Goal: Task Accomplishment & Management: Manage account settings

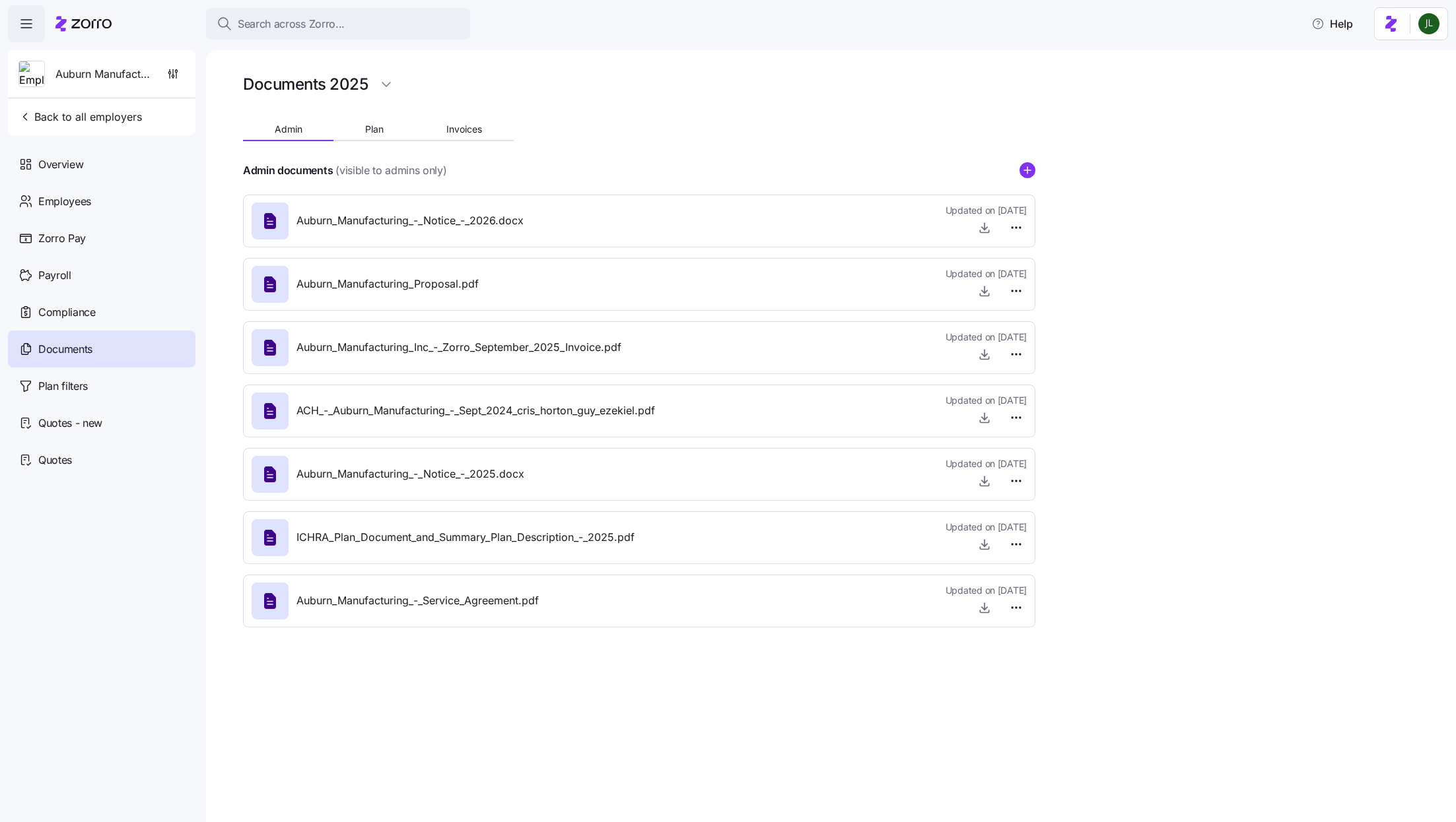
drag, startPoint x: 0, startPoint y: 0, endPoint x: 323, endPoint y: 42, distance: 325.7
click at [323, 42] on div "Search across Zorro... Help" at bounding box center [728, 23] width 1440 height 37
click at [316, 33] on button "Search across Zorro..." at bounding box center [338, 24] width 264 height 32
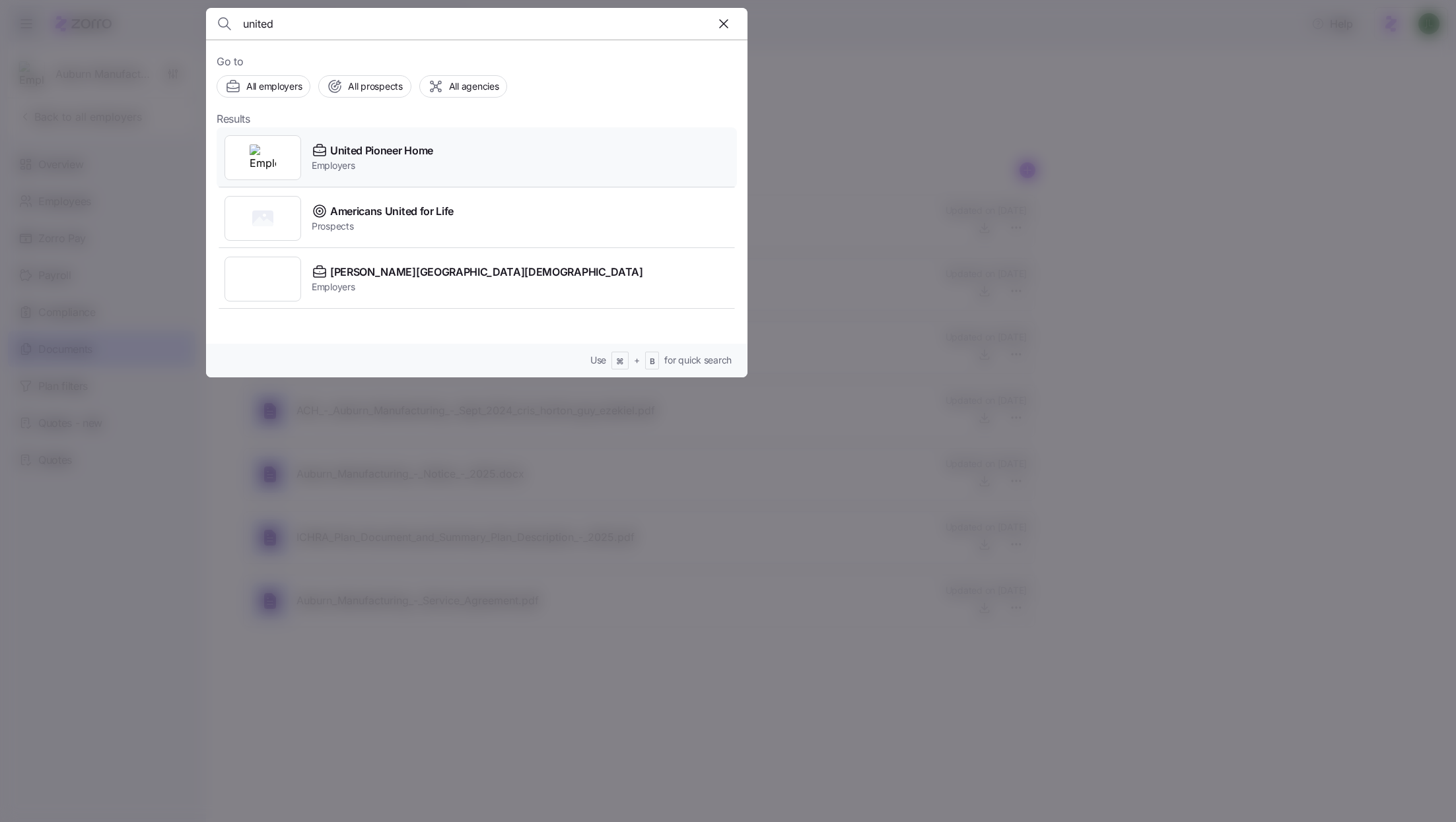
type input "united"
click at [518, 154] on div "United Pioneer Home Employers" at bounding box center [476, 157] width 520 height 60
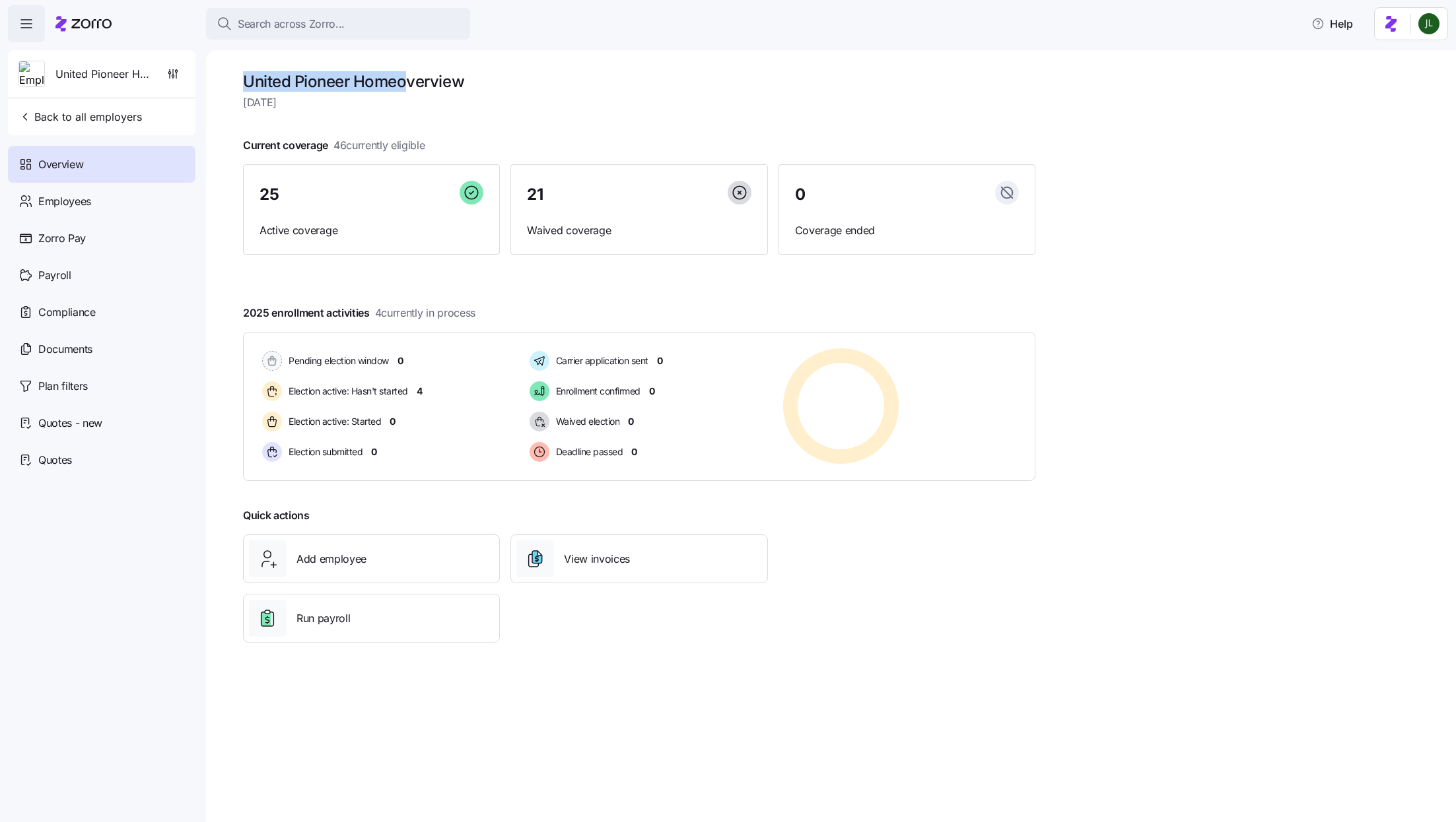
drag, startPoint x: 246, startPoint y: 84, endPoint x: 403, endPoint y: 84, distance: 157.0
click at [403, 84] on h1 "United Pioneer Home overview" at bounding box center [639, 81] width 792 height 21
copy h1 "United Pioneer Home"
click at [82, 362] on div "Documents" at bounding box center [101, 348] width 187 height 37
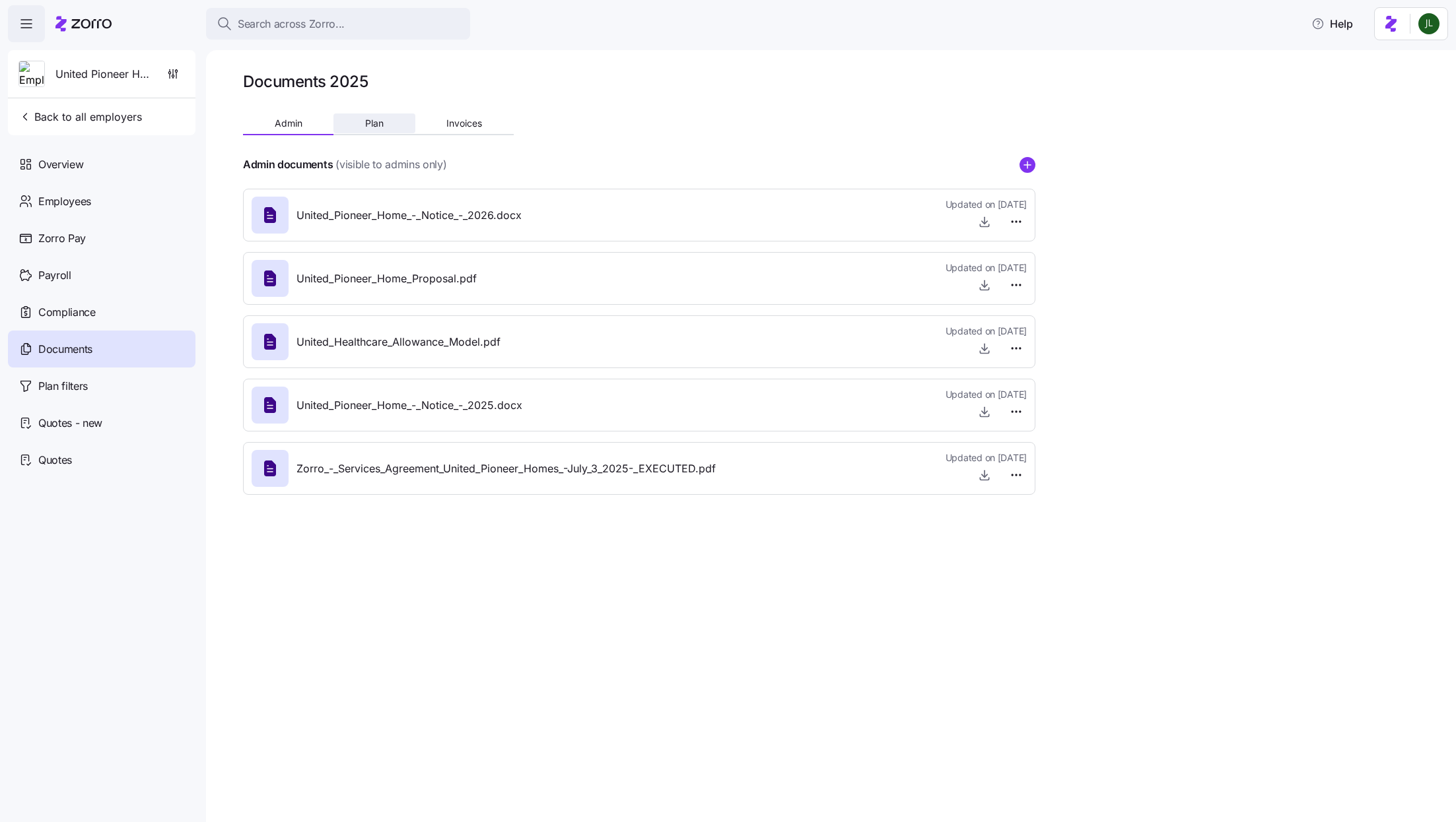
click at [380, 127] on span "Plan" at bounding box center [374, 123] width 19 height 9
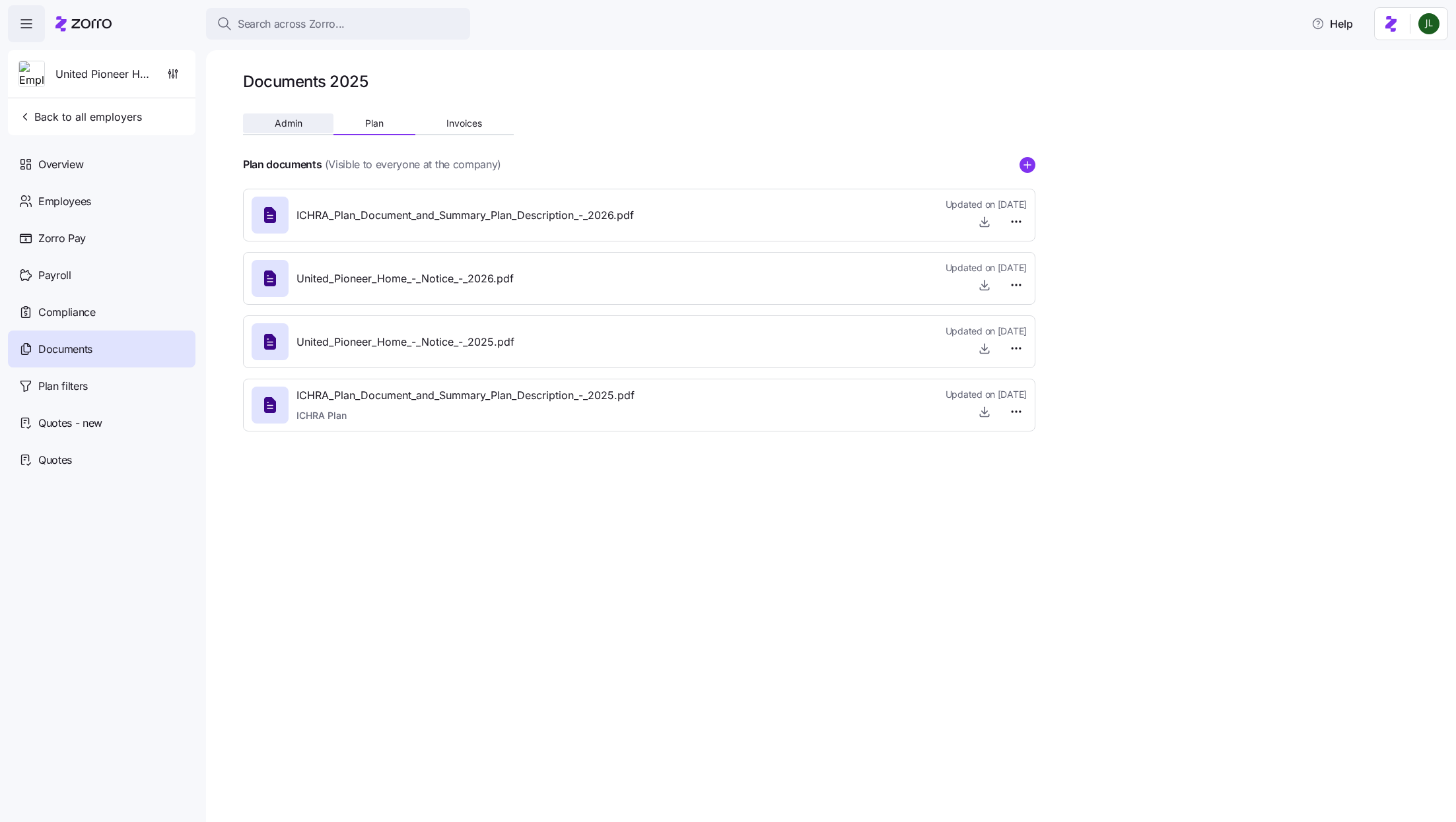
click at [304, 126] on button "Admin" at bounding box center [288, 123] width 90 height 20
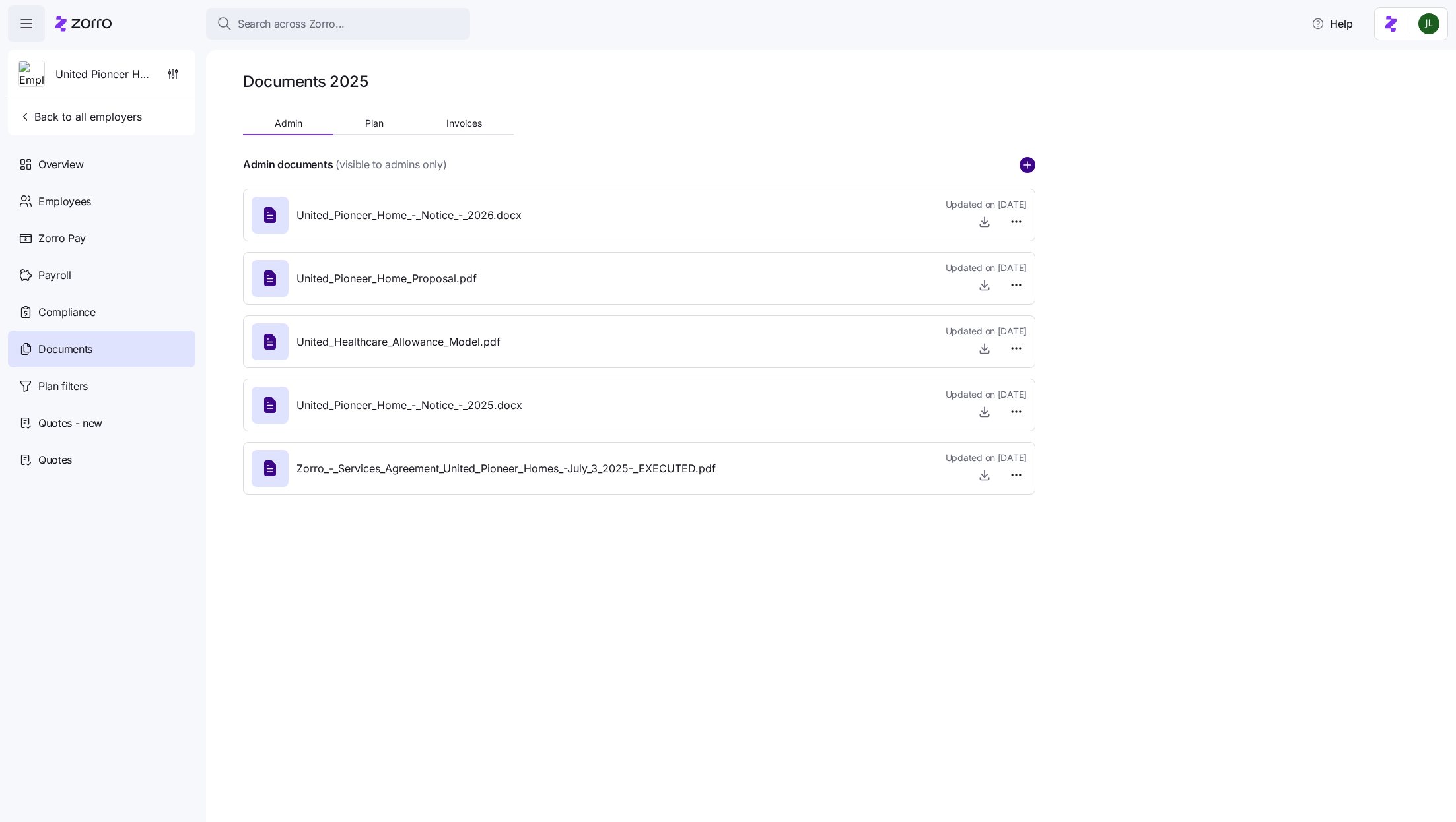
click at [1022, 161] on circle "add icon" at bounding box center [1027, 165] width 15 height 15
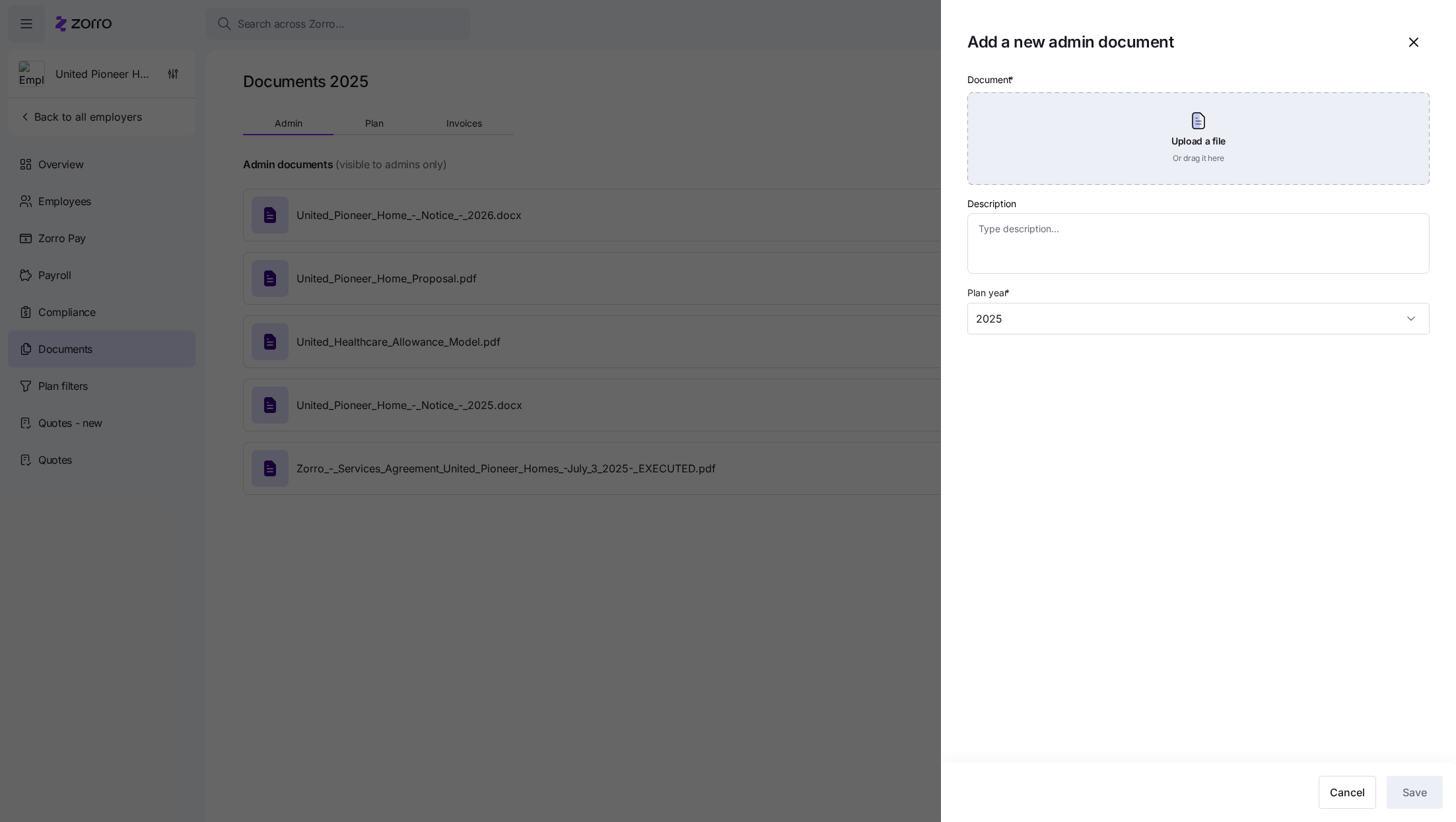
click at [1059, 143] on div "Upload a file Or drag it here" at bounding box center [1198, 138] width 462 height 92
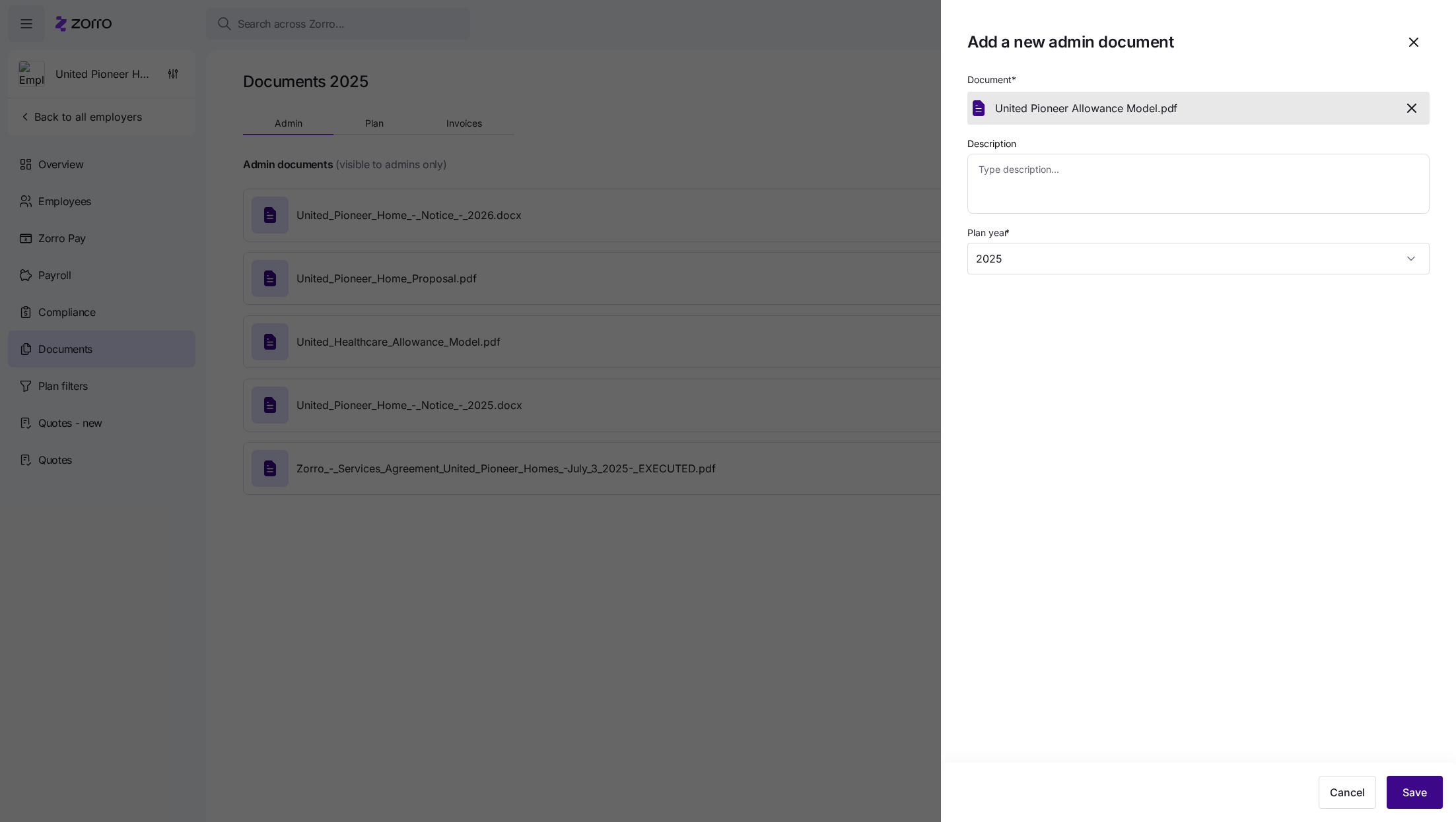
click at [1395, 797] on button "Save" at bounding box center [1414, 792] width 57 height 33
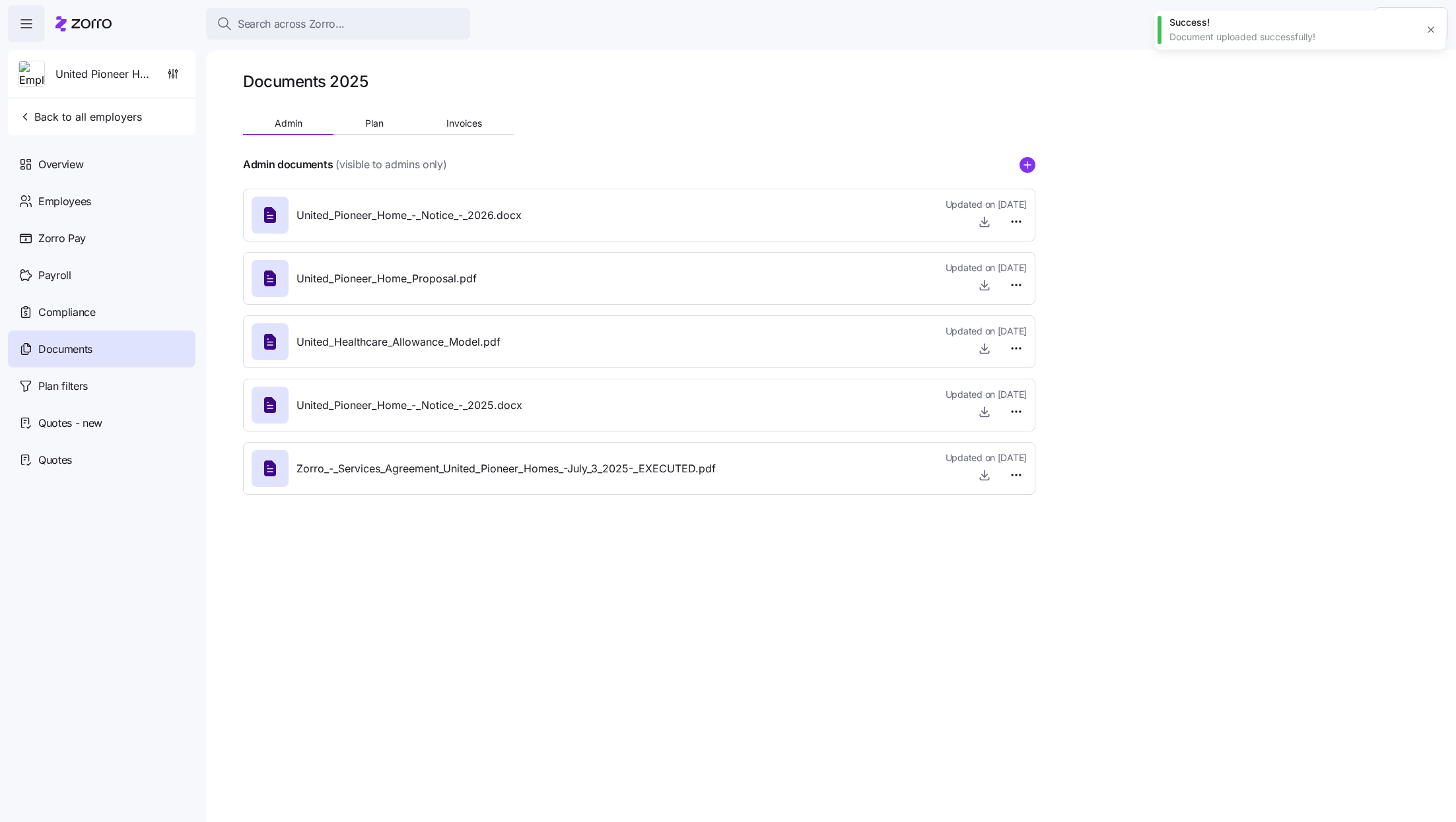
type textarea "x"
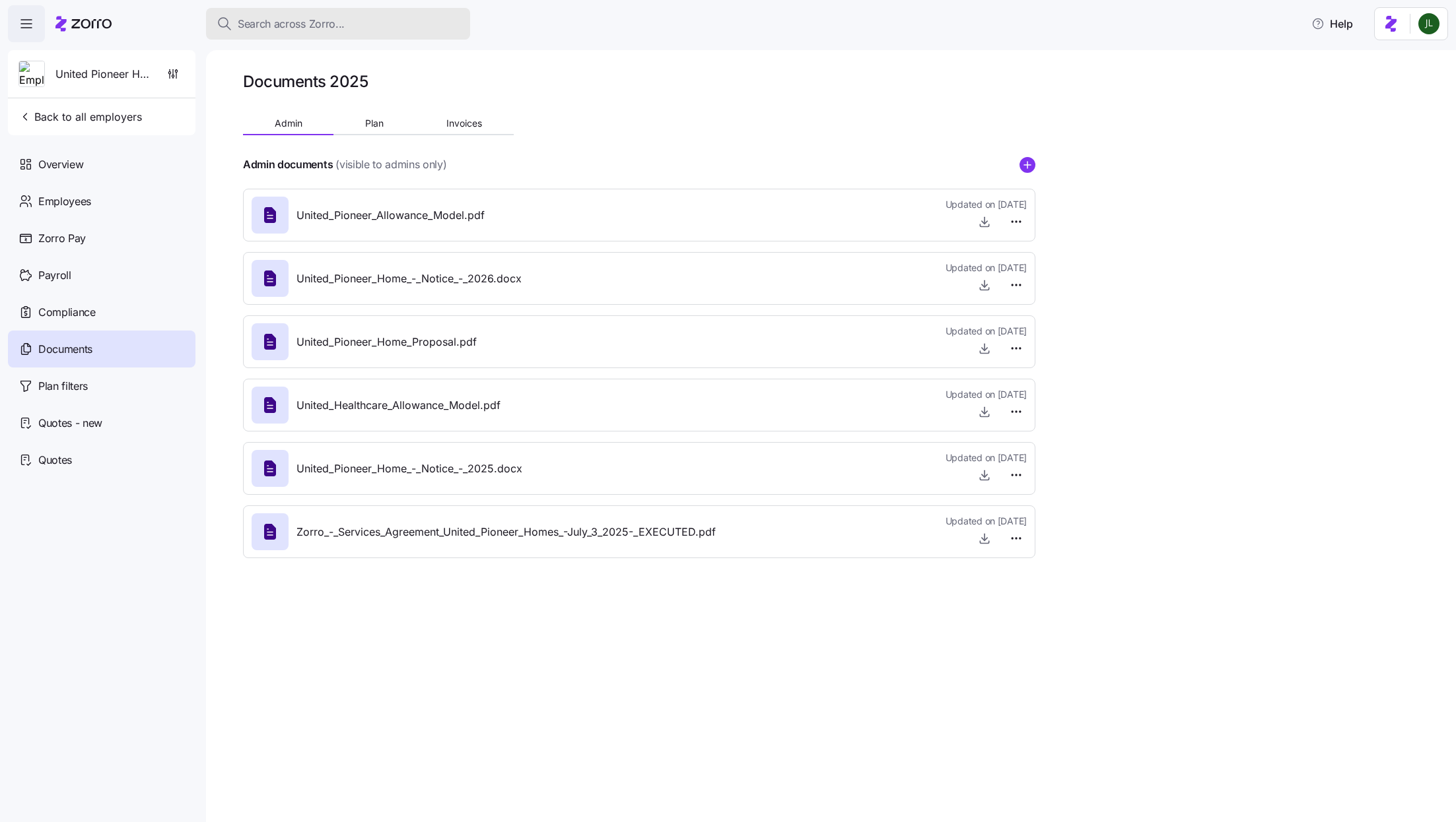
click at [319, 24] on span "Search across Zorro..." at bounding box center [292, 24] width 107 height 17
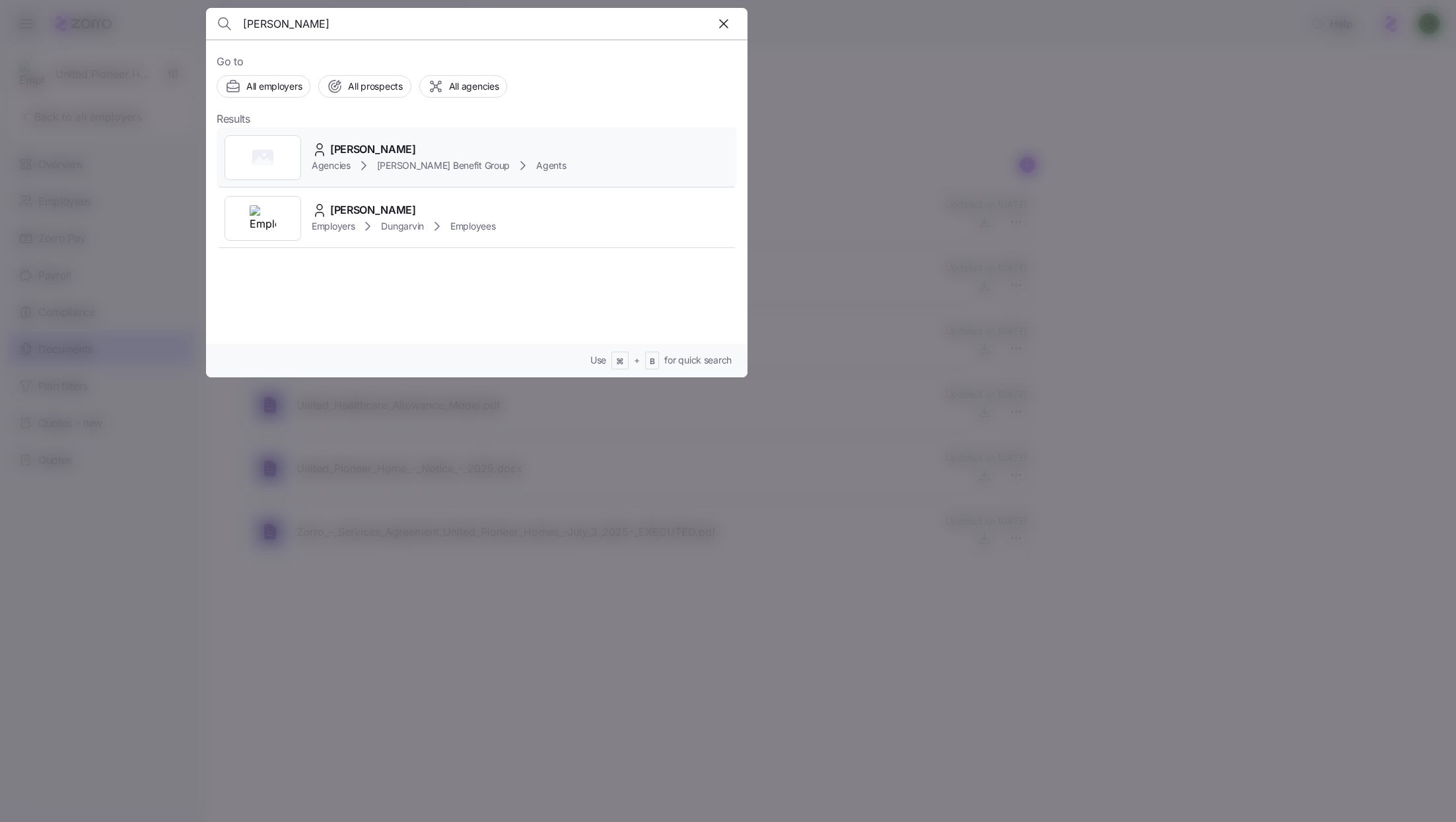
type input "[PERSON_NAME]"
click at [375, 160] on div "Agencies [PERSON_NAME] Benefit Group Agents" at bounding box center [438, 166] width 255 height 16
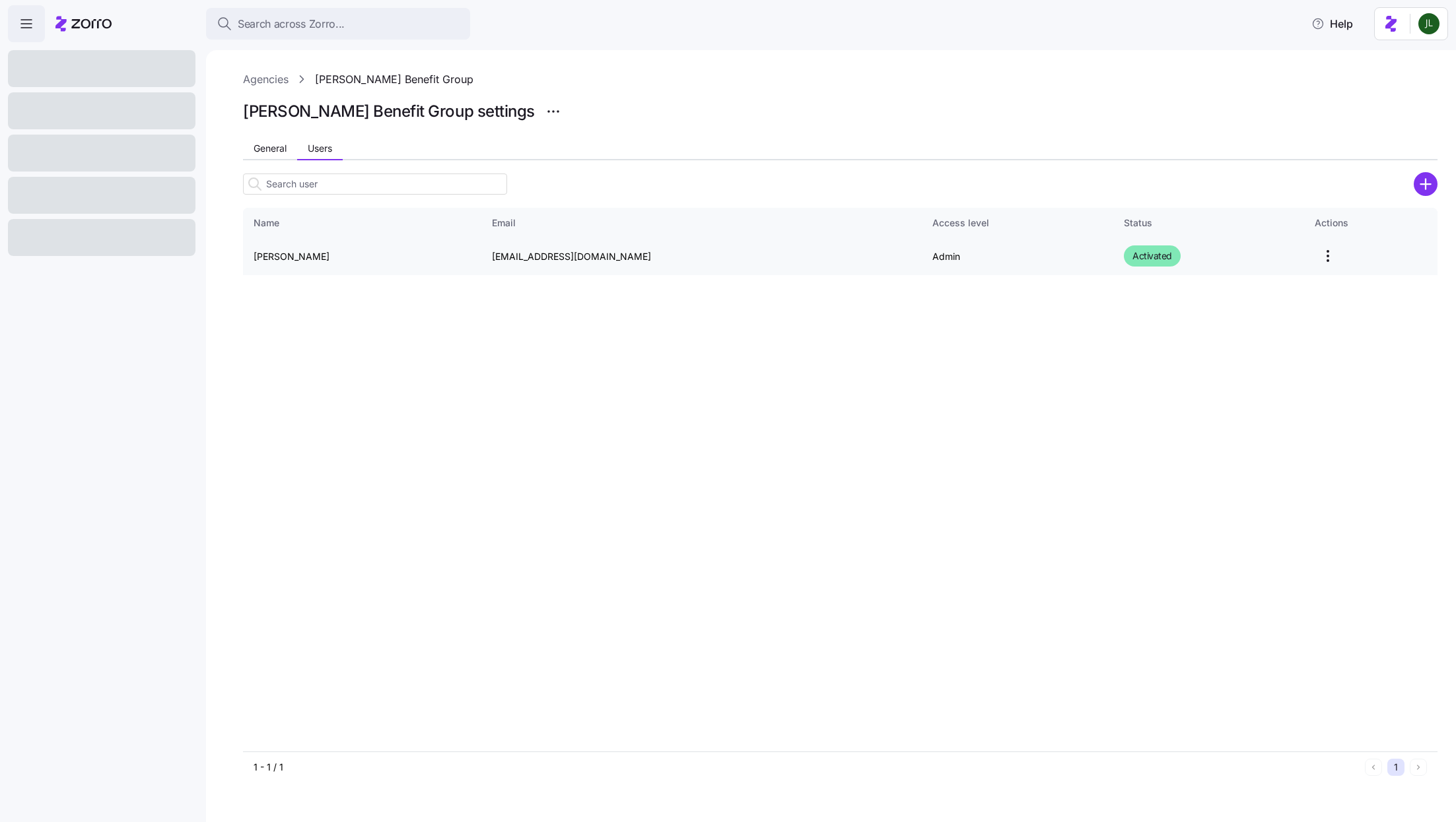
click at [279, 259] on td "[PERSON_NAME]" at bounding box center [362, 257] width 238 height 38
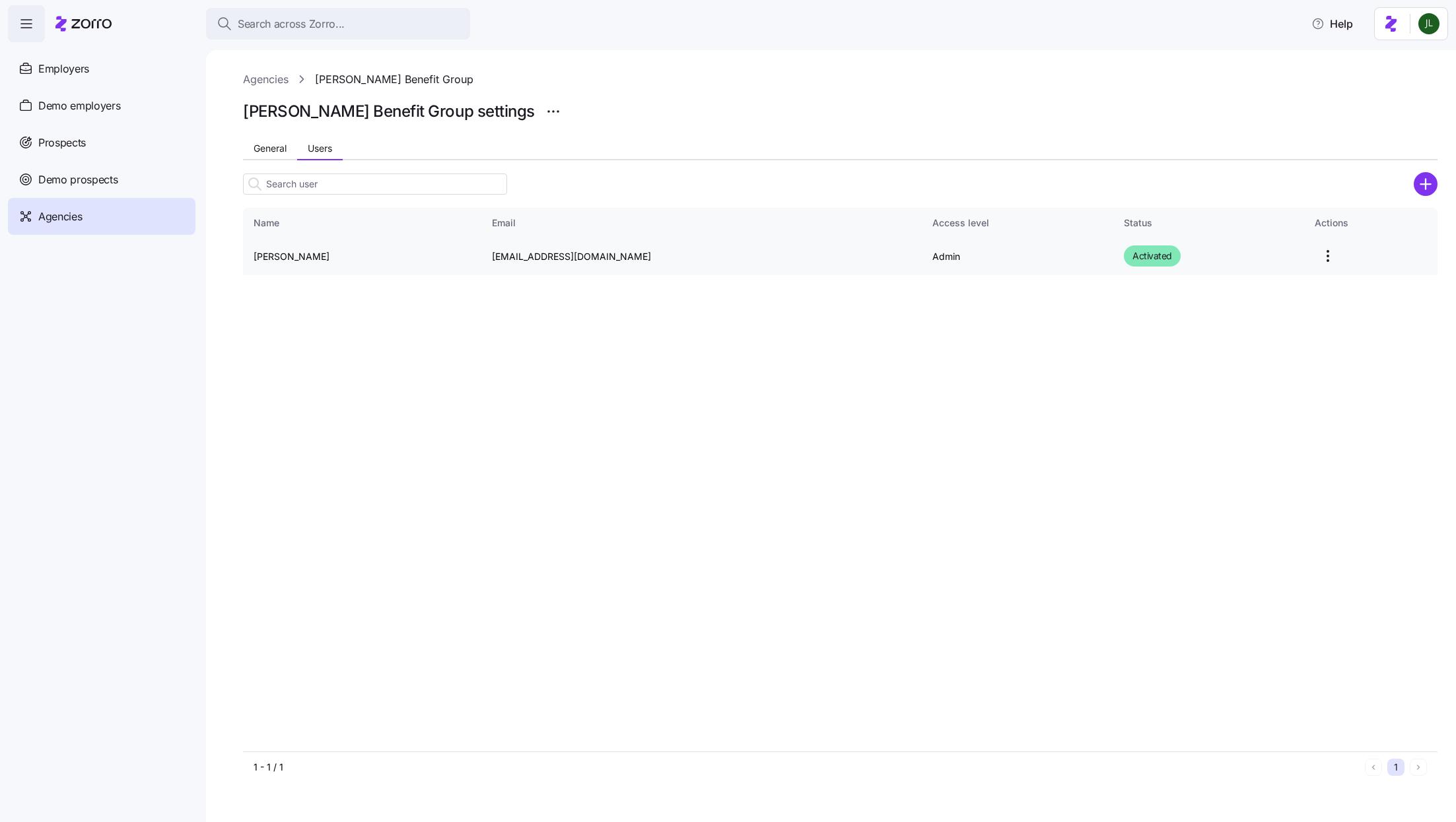
click at [1279, 247] on html "Search across Zorro... Help Employers Demo employers Prospects Demo prospects A…" at bounding box center [728, 407] width 1456 height 814
click at [294, 256] on html "Search across Zorro... Help Employers Demo employers Prospects Demo prospects A…" at bounding box center [728, 407] width 1456 height 814
click at [289, 254] on td "[PERSON_NAME]" at bounding box center [362, 257] width 238 height 38
click at [307, 261] on td "[PERSON_NAME]" at bounding box center [362, 257] width 238 height 38
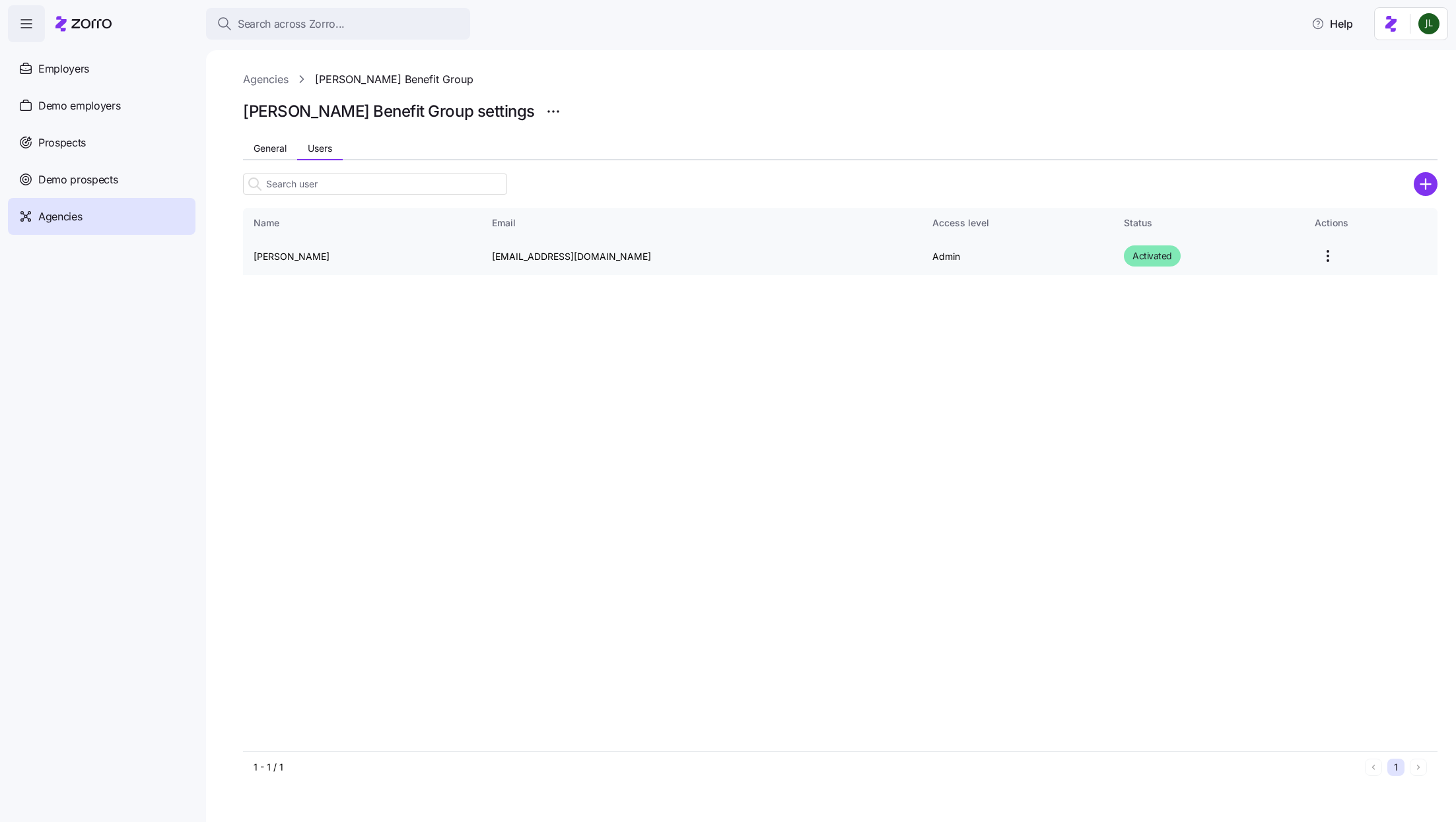
click at [295, 257] on td "[PERSON_NAME]" at bounding box center [362, 257] width 238 height 38
click at [92, 70] on div "Employers" at bounding box center [101, 68] width 187 height 37
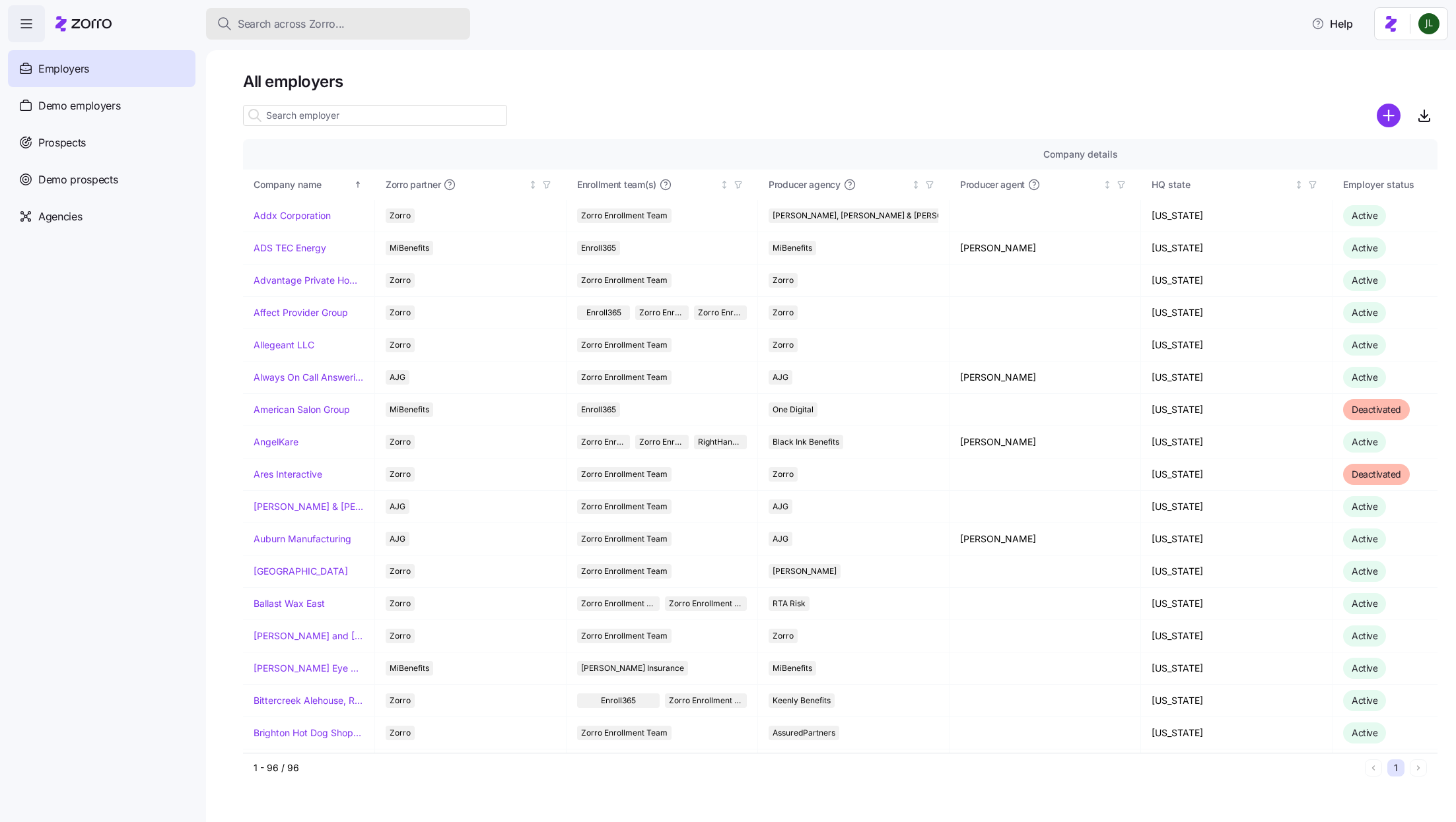
click at [303, 30] on span "Search across Zorro..." at bounding box center [292, 24] width 107 height 17
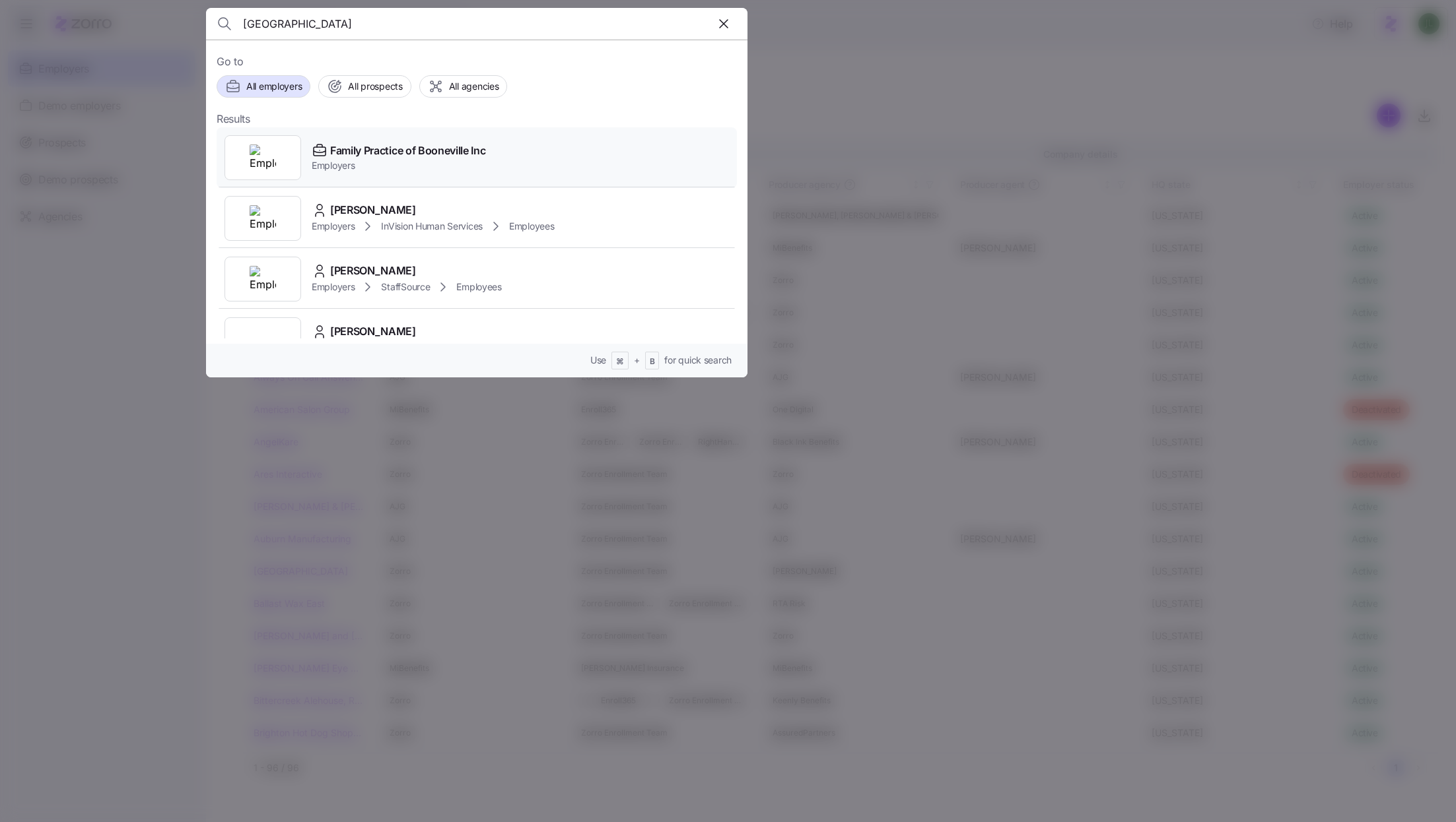
type input "[GEOGRAPHIC_DATA]"
click at [468, 156] on span "Family Practice of Booneville Inc" at bounding box center [408, 151] width 155 height 17
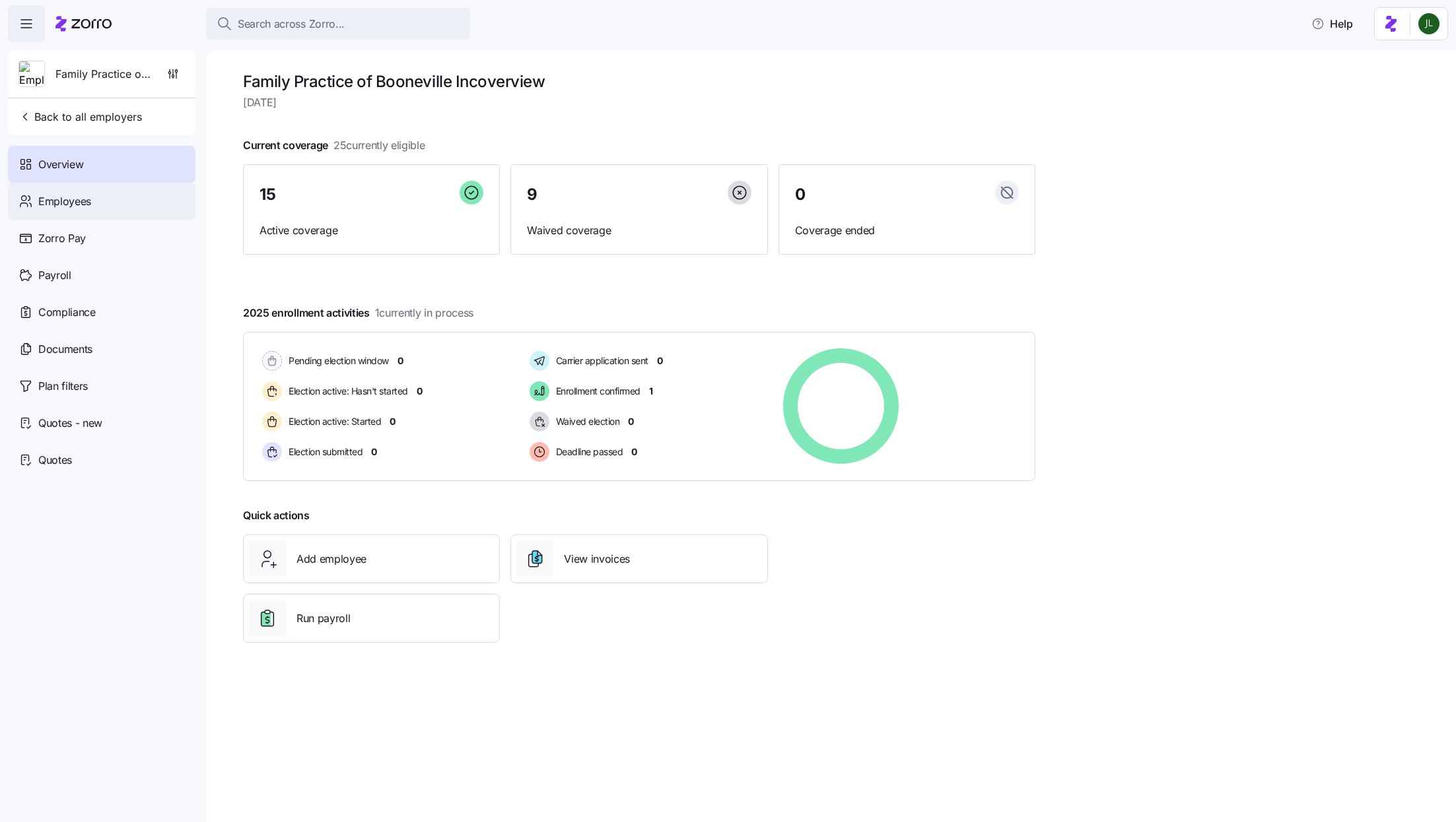
click at [107, 208] on div "Employees" at bounding box center [101, 200] width 187 height 37
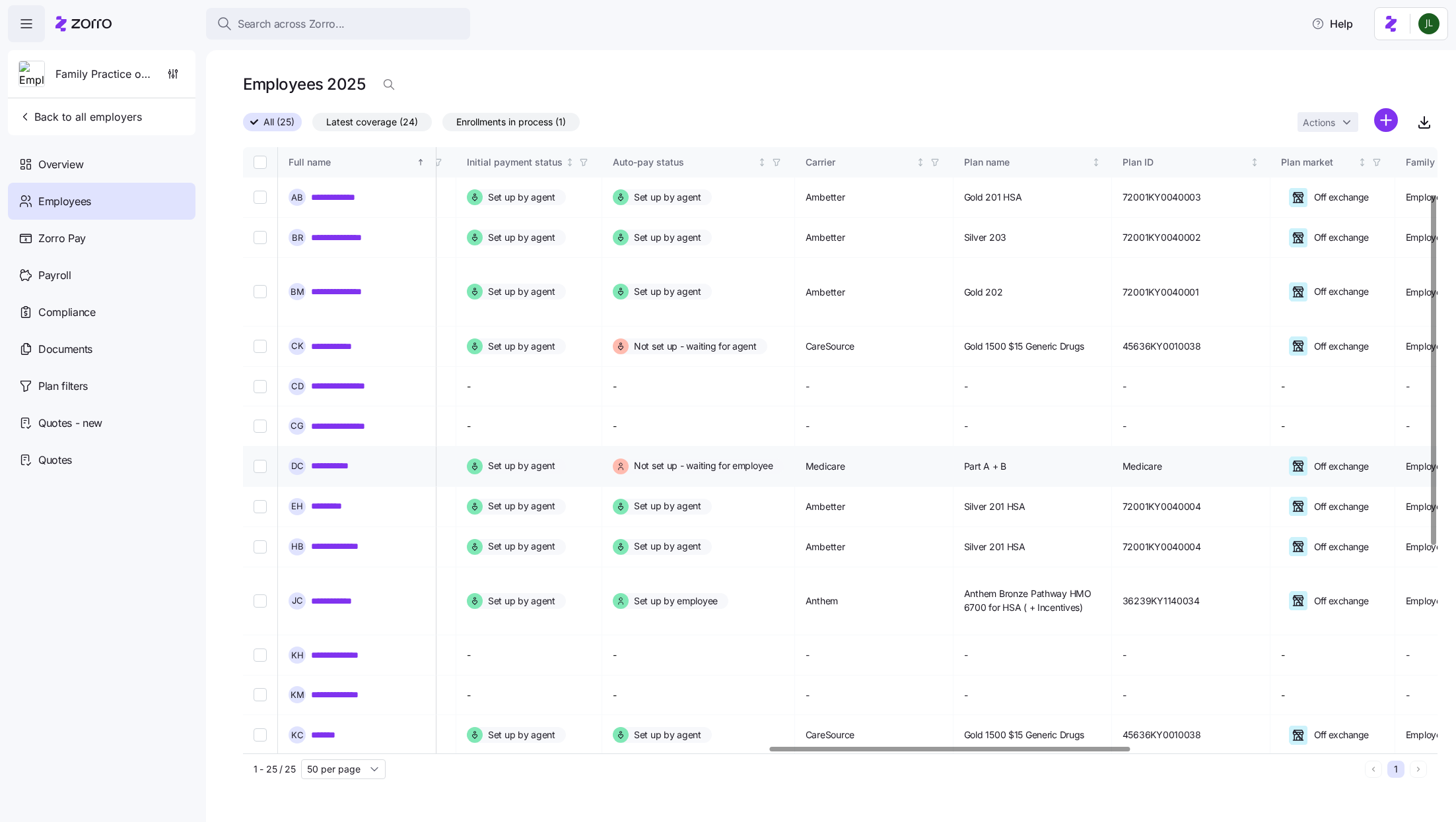
scroll to position [81, 1740]
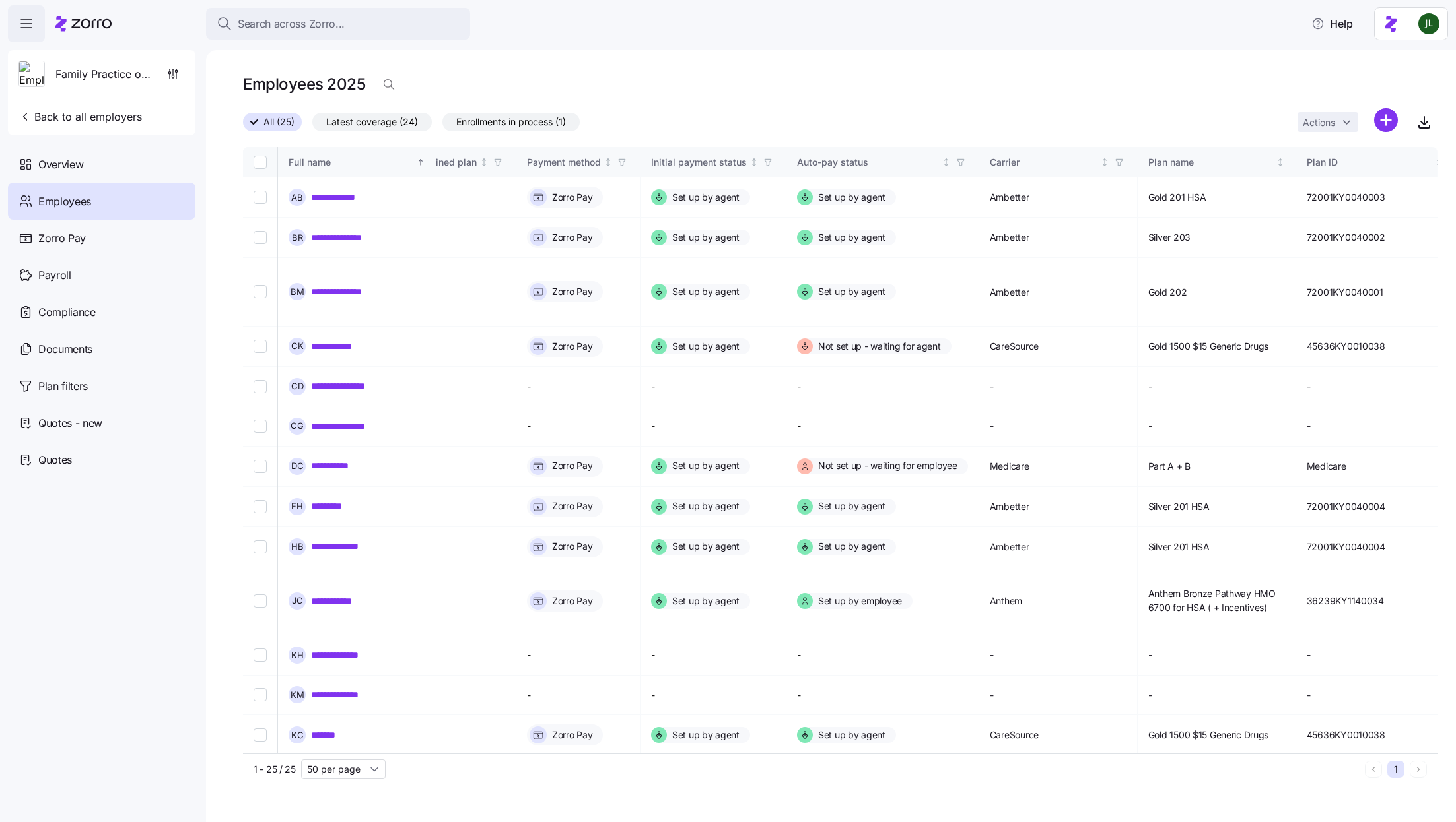
click at [970, 119] on div "All (25) Latest coverage (24) Enrollments in process (1) Actions" at bounding box center [840, 122] width 1194 height 29
click at [338, 25] on span "Search across Zorro..." at bounding box center [292, 24] width 107 height 17
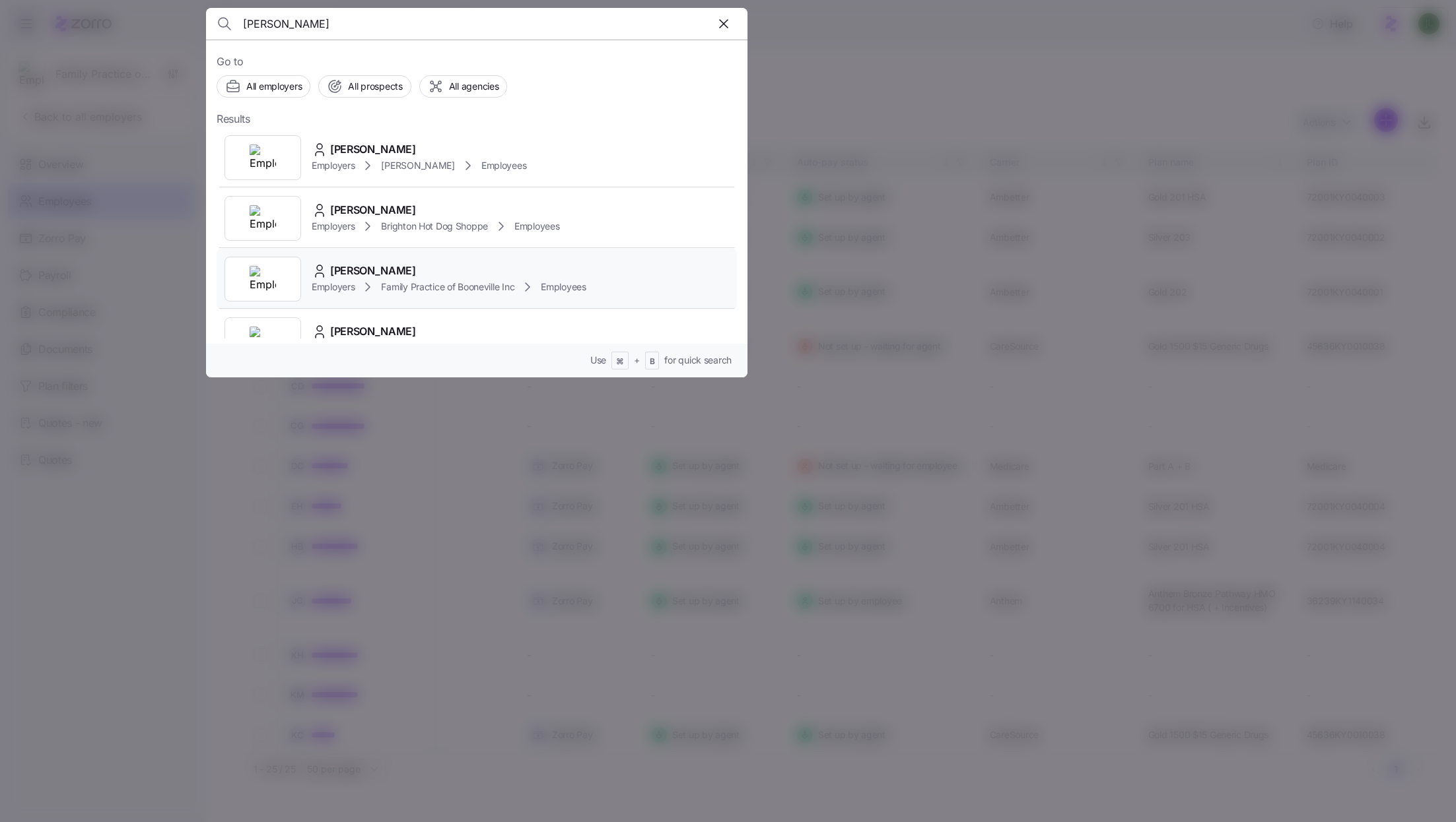
type input "[PERSON_NAME]"
click at [496, 269] on div "[PERSON_NAME]" at bounding box center [448, 271] width 275 height 17
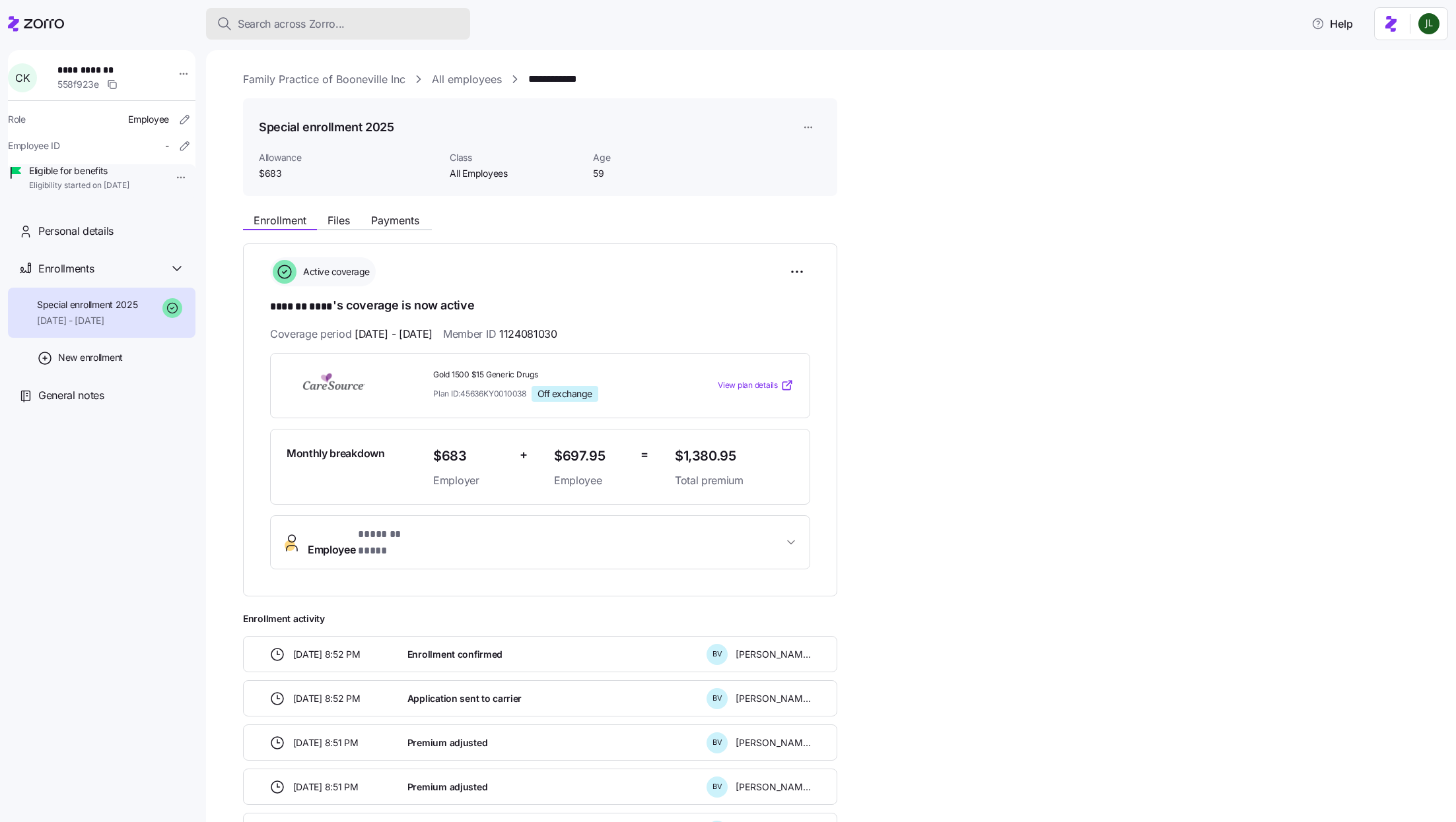
click at [316, 25] on span "Search across Zorro..." at bounding box center [292, 24] width 107 height 17
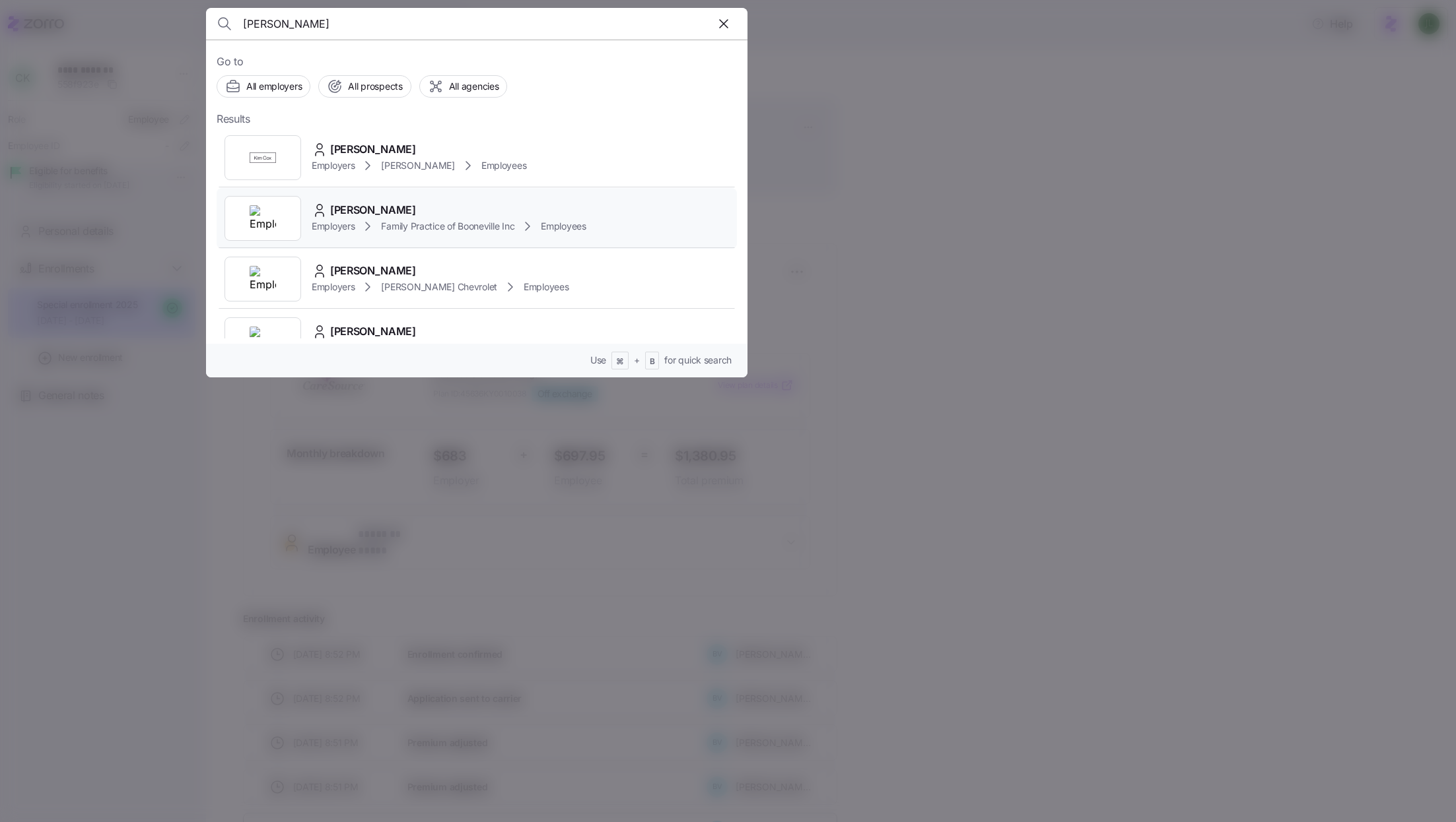
type input "[PERSON_NAME]"
click at [477, 220] on span "Family Practice of Booneville Inc" at bounding box center [447, 226] width 133 height 13
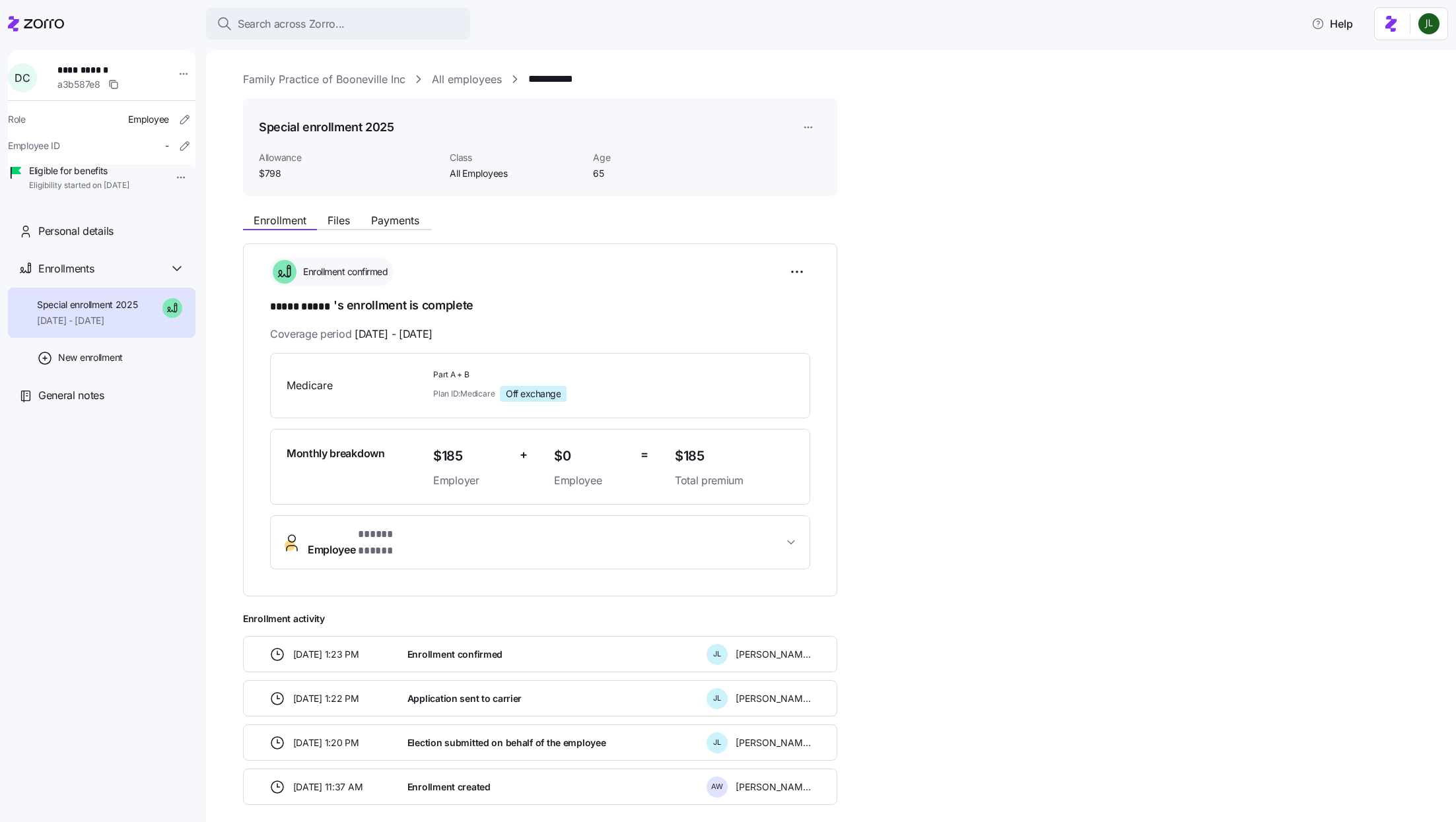
scroll to position [47, 0]
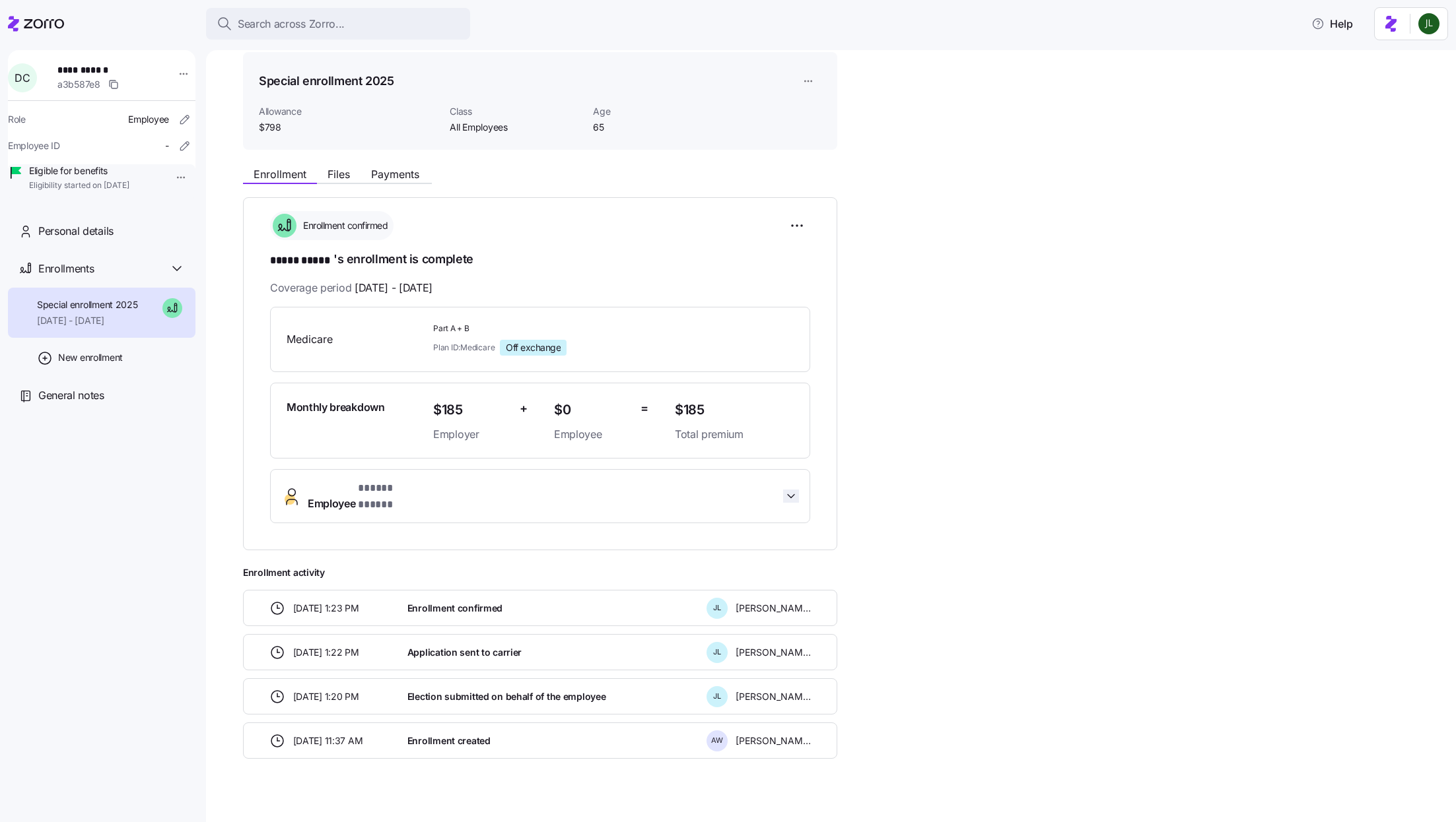
click at [792, 490] on icon "button" at bounding box center [790, 496] width 13 height 13
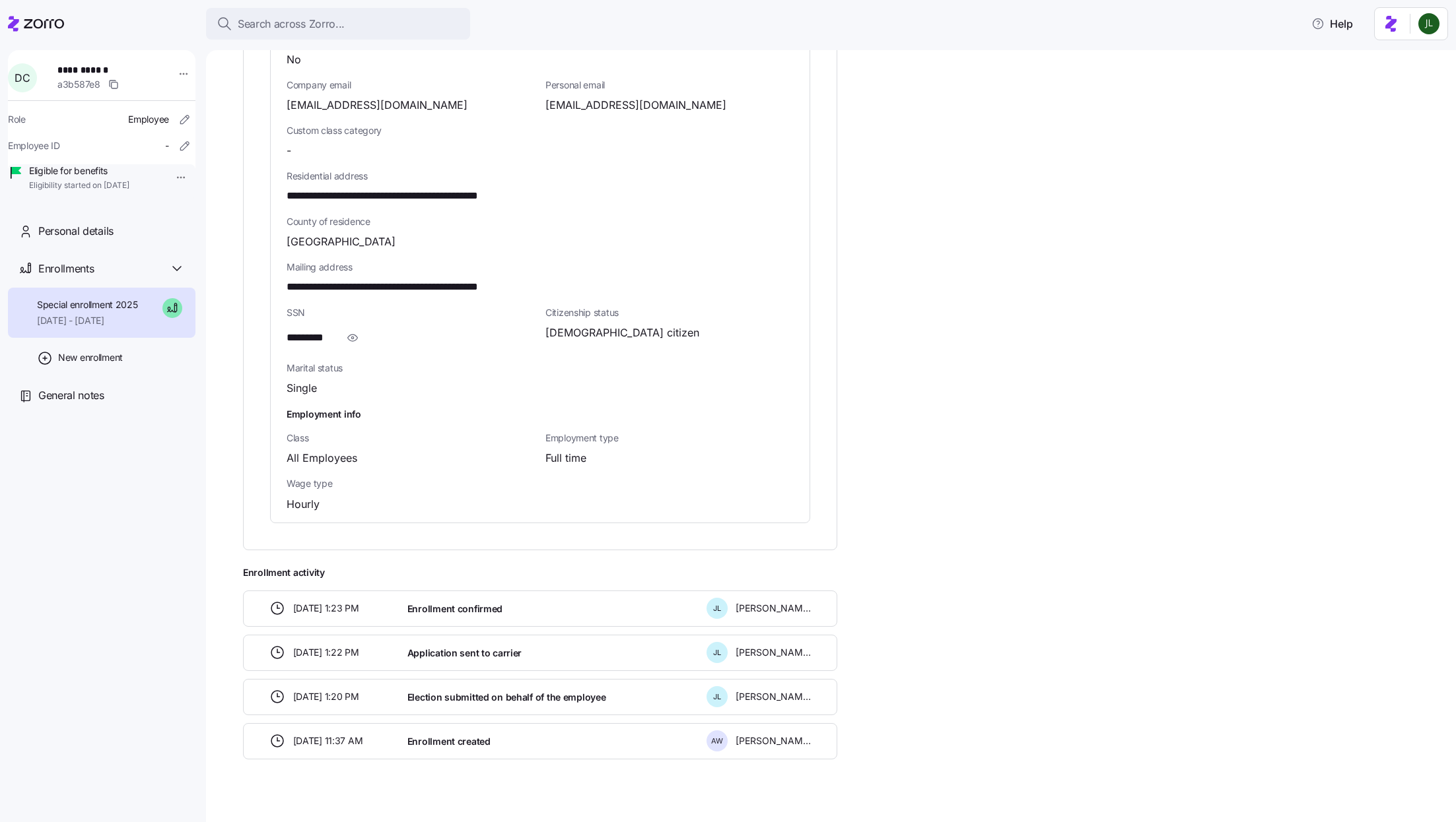
scroll to position [0, 0]
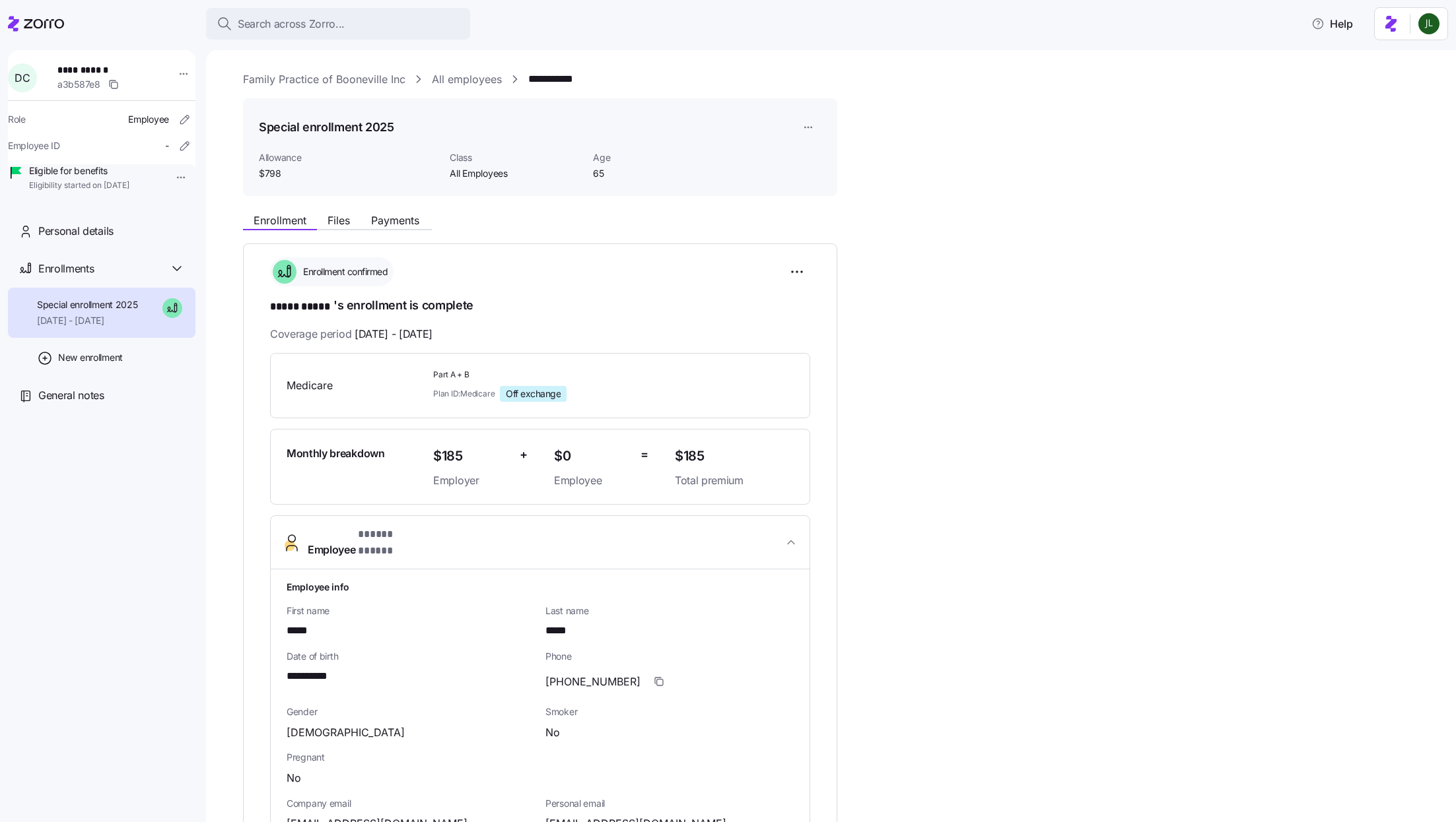
click at [369, 212] on div "Enrollment Files Payments" at bounding box center [540, 218] width 594 height 24
click at [386, 216] on span "Payments" at bounding box center [395, 220] width 49 height 11
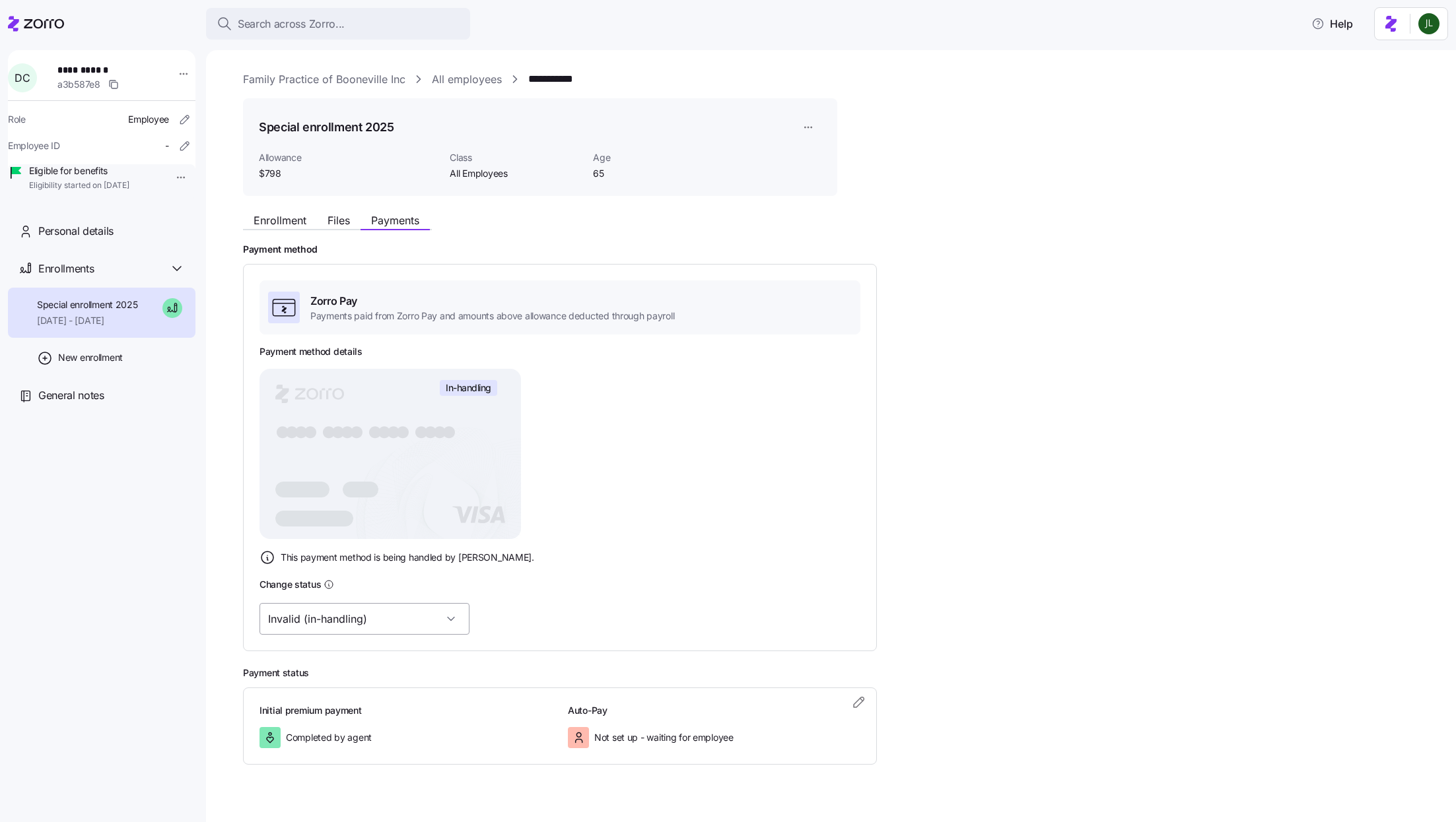
click at [391, 629] on input "Invalid (in-handling)" at bounding box center [365, 619] width 210 height 32
click at [342, 687] on div "Valid" at bounding box center [343, 686] width 157 height 28
type input "Valid"
click at [280, 228] on button "Enrollment" at bounding box center [280, 220] width 74 height 16
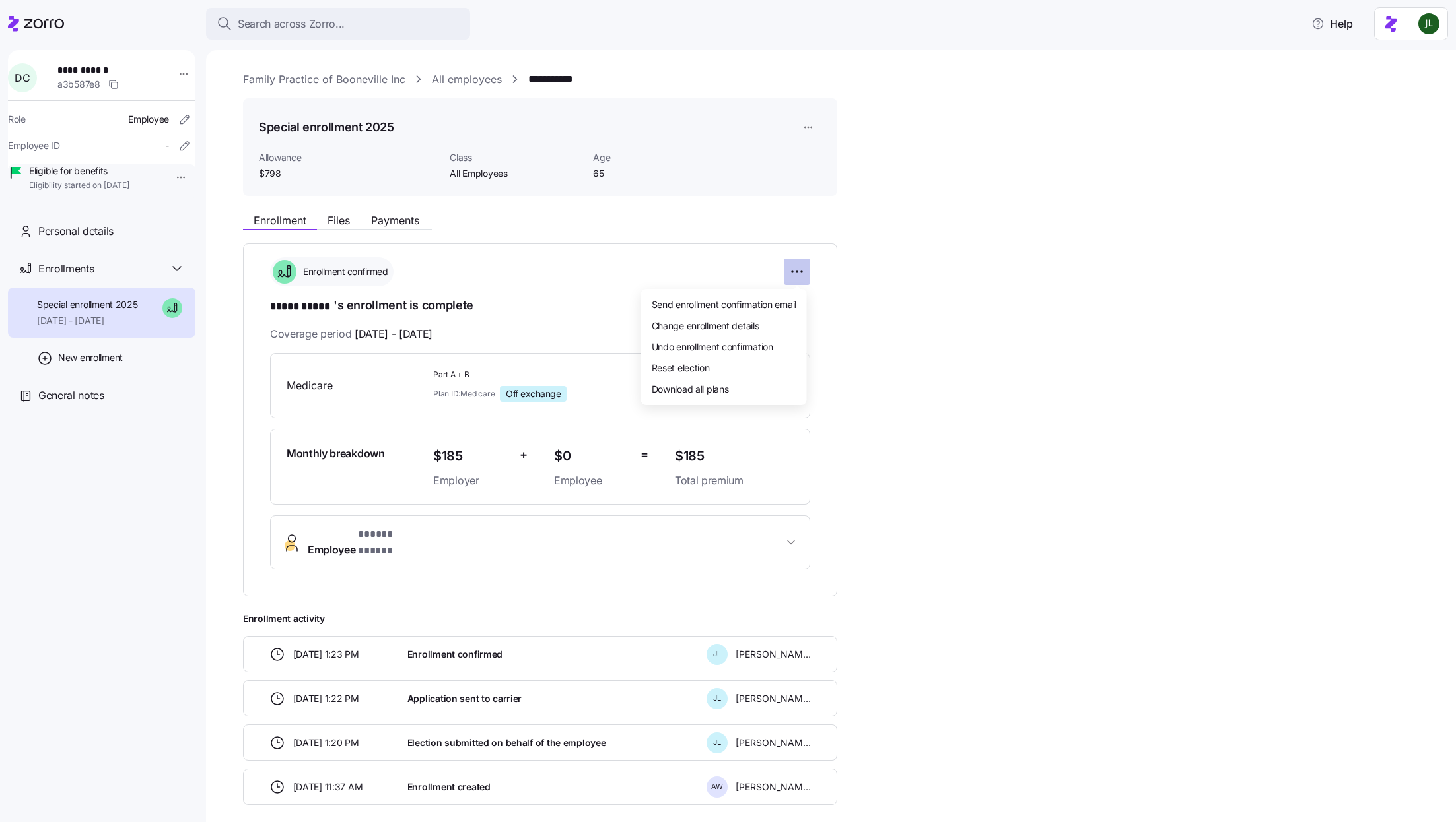
click at [805, 277] on html "**********" at bounding box center [728, 407] width 1456 height 814
click at [892, 356] on html "**********" at bounding box center [728, 407] width 1456 height 814
click at [804, 266] on html "**********" at bounding box center [728, 407] width 1456 height 814
click at [964, 408] on html "**********" at bounding box center [728, 407] width 1456 height 814
click at [403, 215] on span "Payments" at bounding box center [395, 220] width 49 height 11
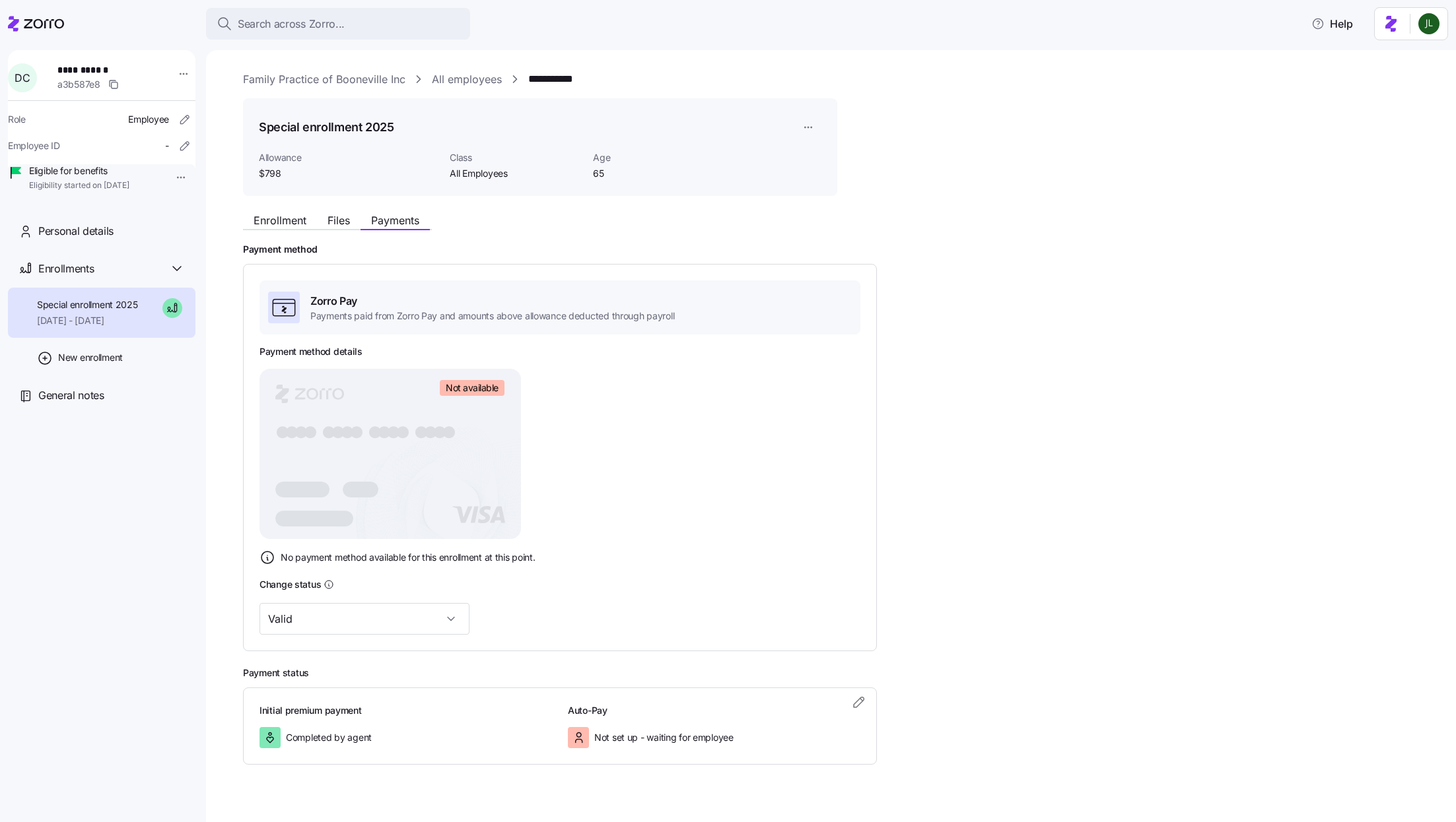
scroll to position [20, 0]
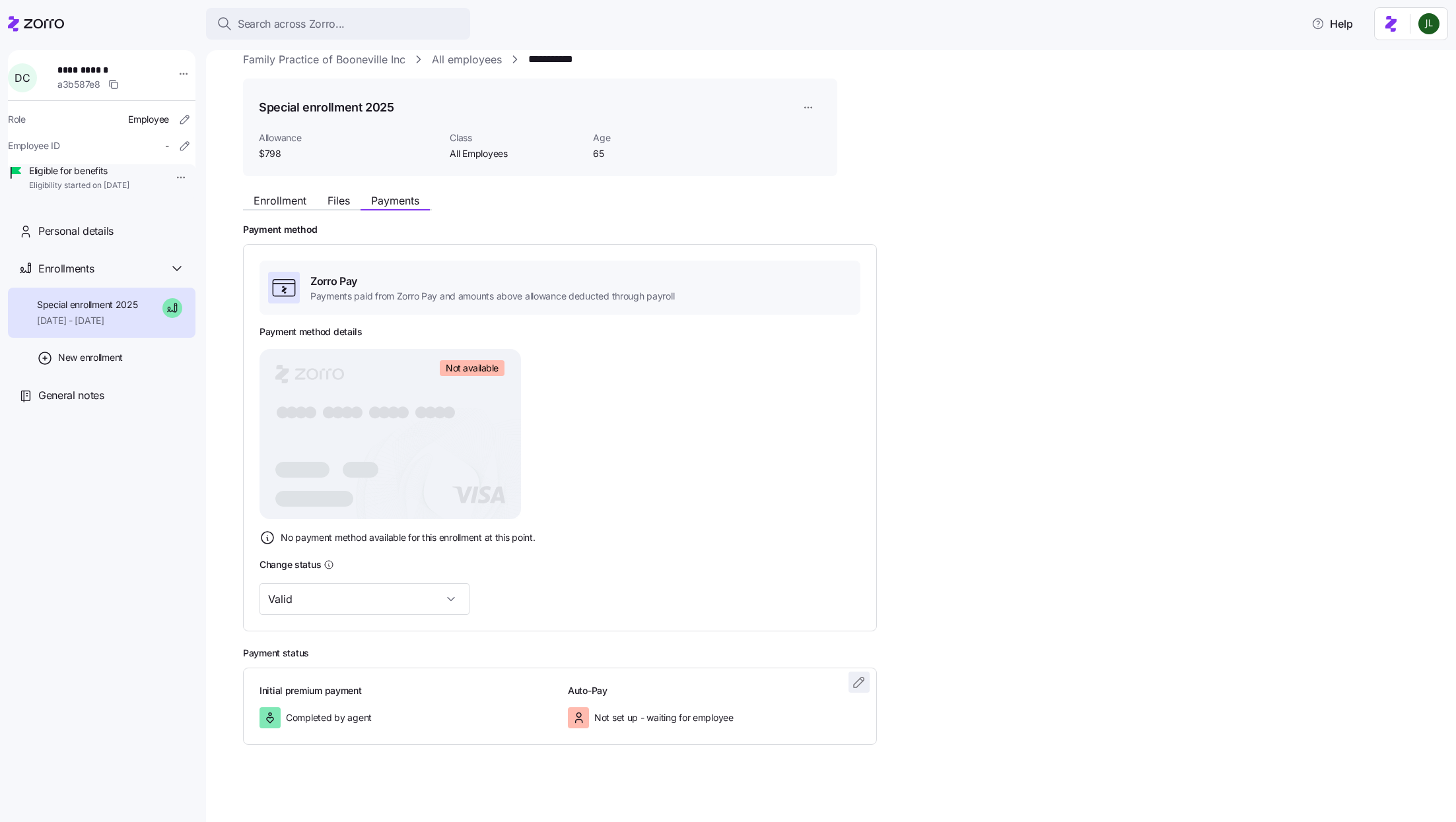
click at [860, 678] on icon "button" at bounding box center [859, 682] width 16 height 16
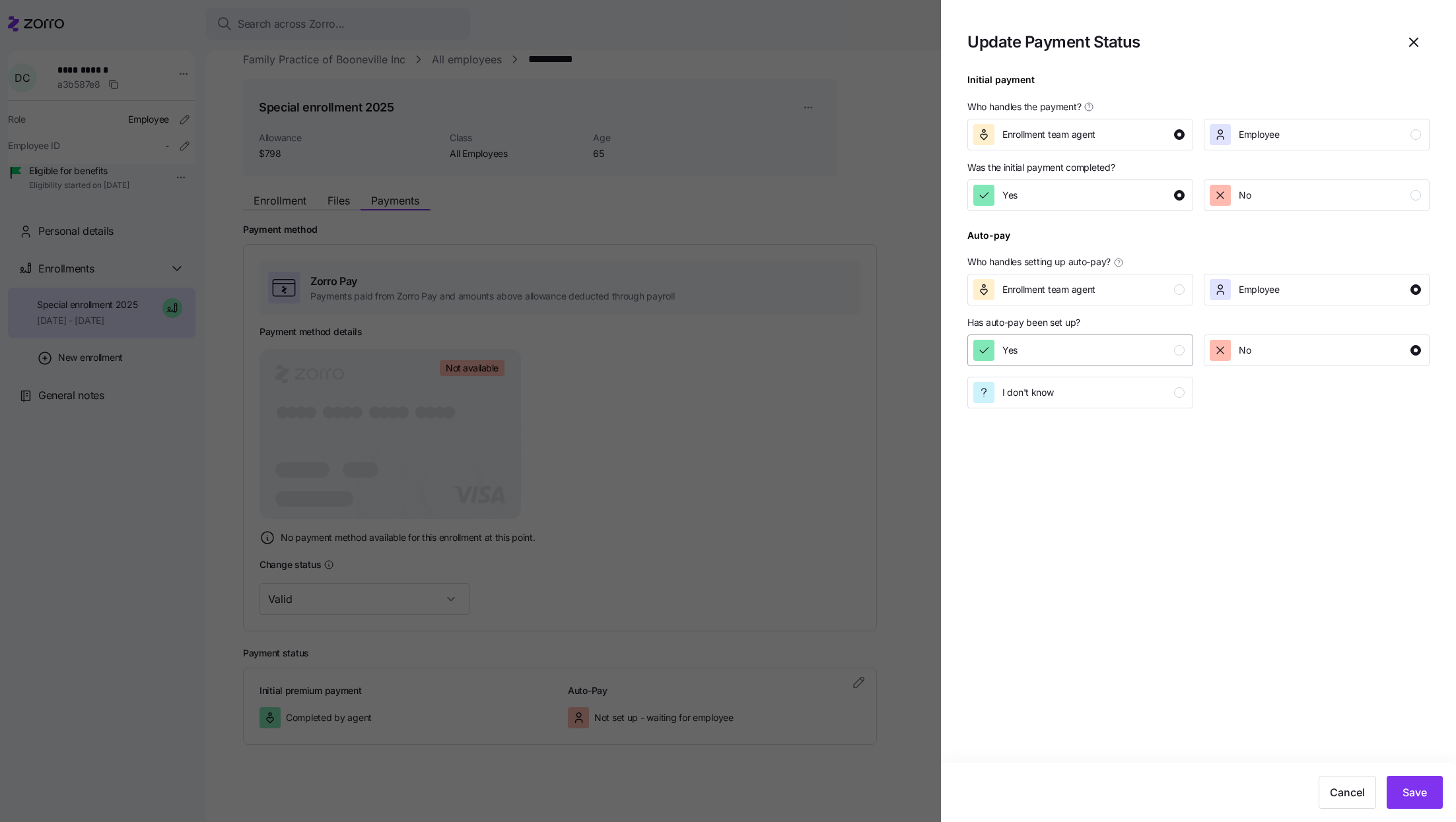
click at [1127, 346] on div "Yes" at bounding box center [1078, 350] width 211 height 21
click at [1414, 782] on button "Save" at bounding box center [1414, 792] width 57 height 33
